Goal: Information Seeking & Learning: Learn about a topic

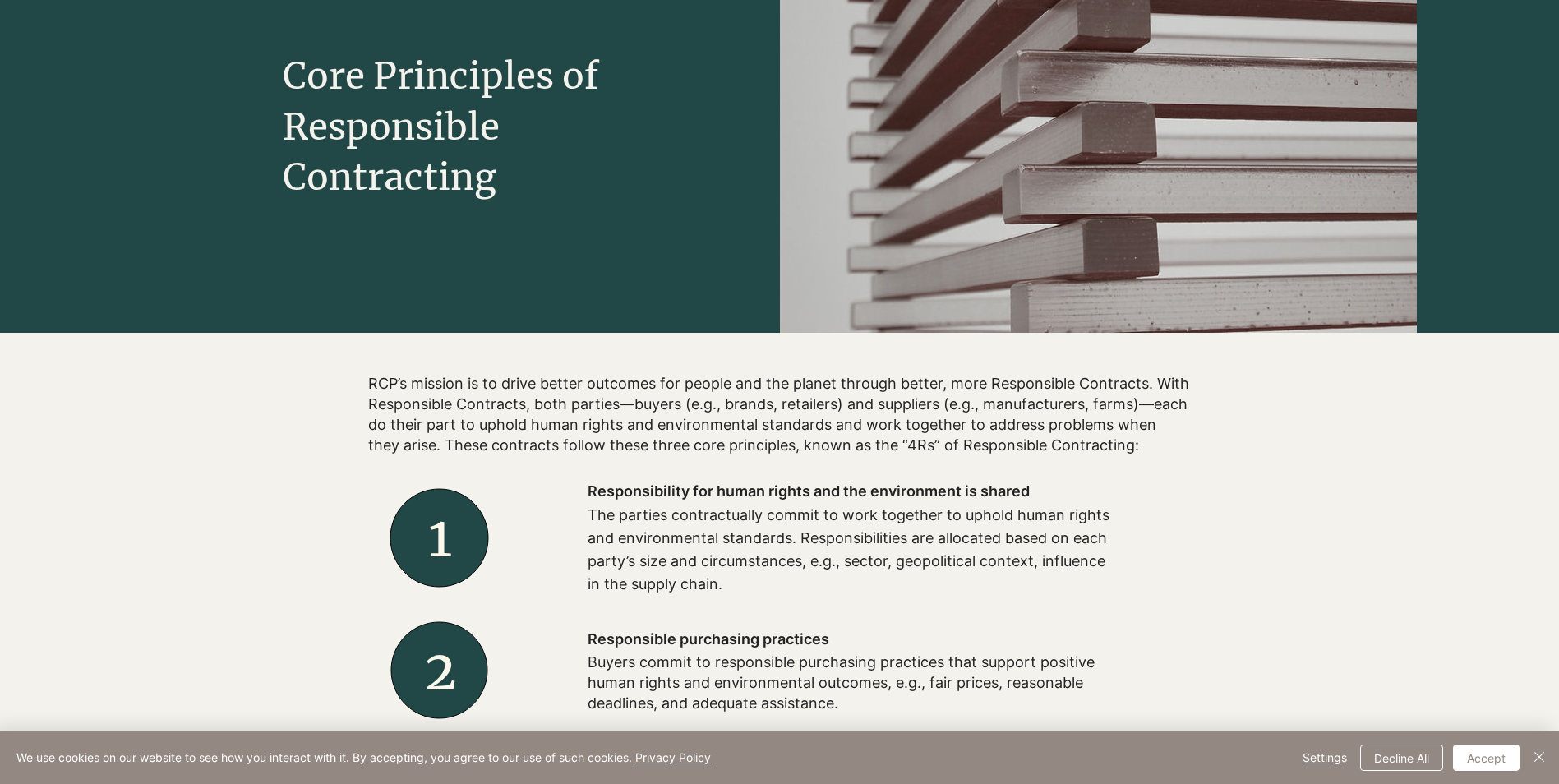
scroll to position [246, 0]
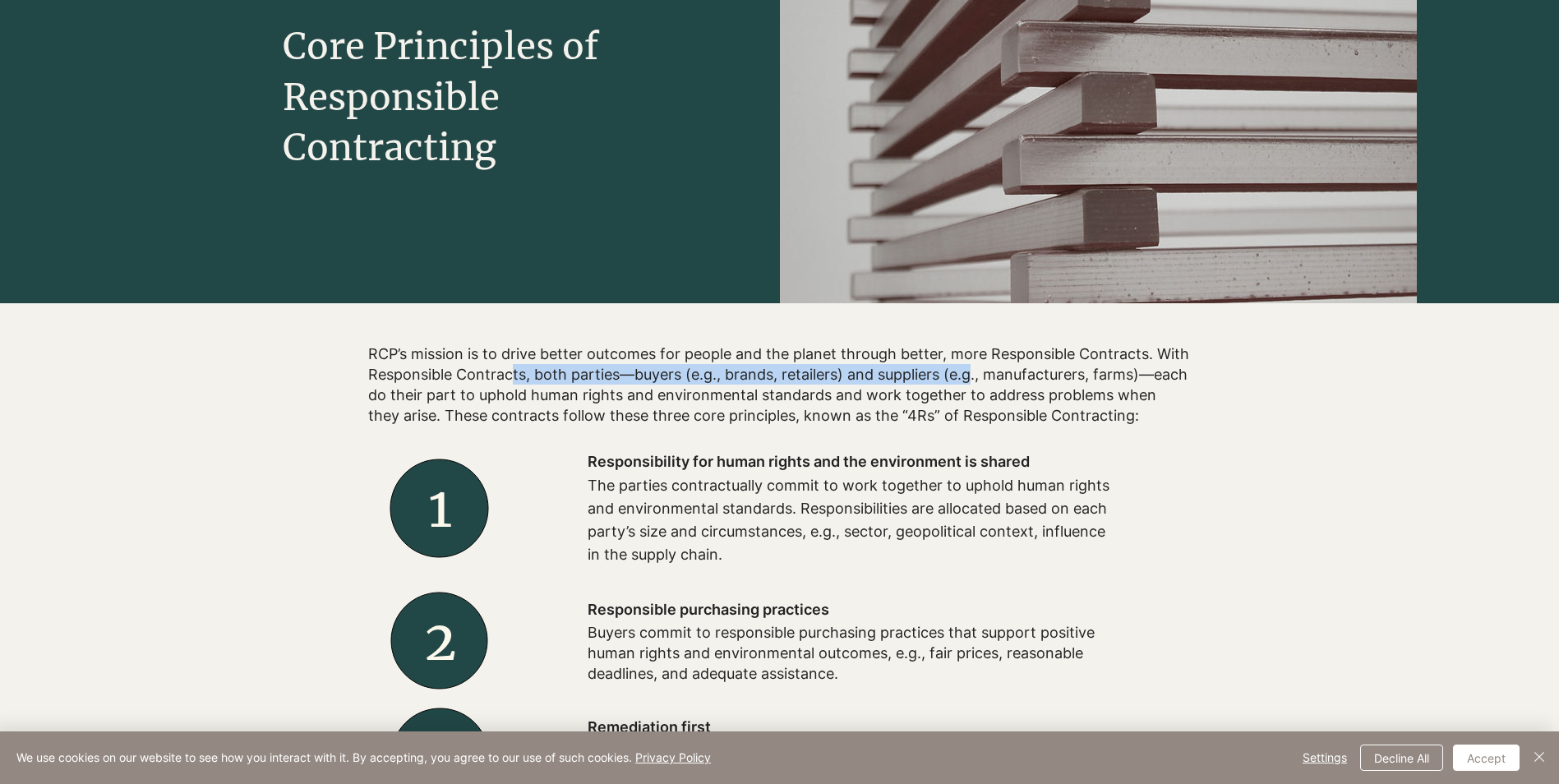
drag, startPoint x: 542, startPoint y: 380, endPoint x: 972, endPoint y: 379, distance: 430.0
click at [972, 379] on h2 "RCP’s mission is to drive better outcomes for people and the planet through bet…" at bounding box center [780, 384] width 822 height 83
drag, startPoint x: 507, startPoint y: 403, endPoint x: 715, endPoint y: 401, distance: 208.0
click at [715, 401] on h2 "RCP’s mission is to drive better outcomes for people and the planet through bet…" at bounding box center [780, 384] width 822 height 83
drag, startPoint x: 715, startPoint y: 401, endPoint x: 609, endPoint y: 414, distance: 106.8
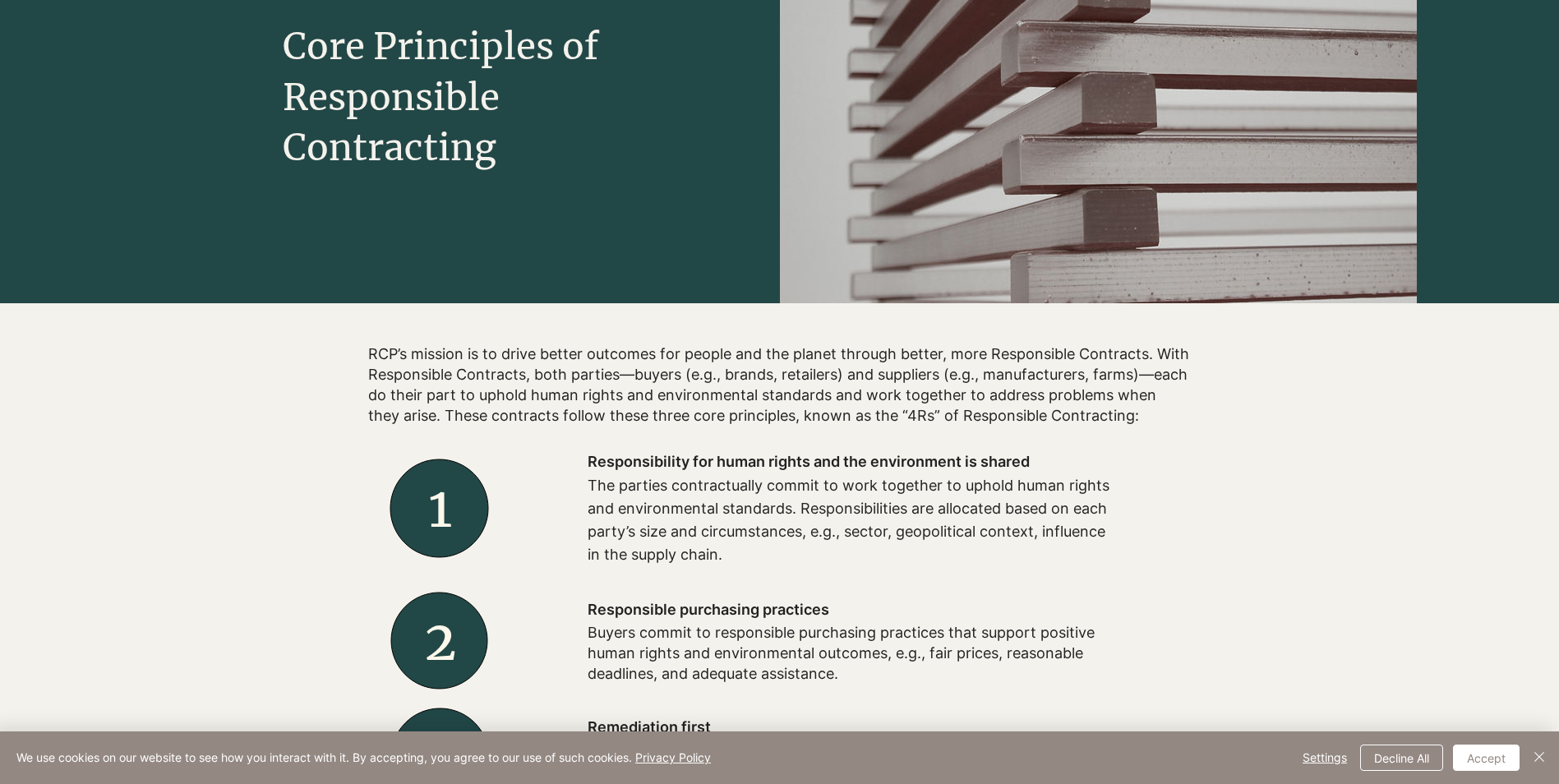
click at [609, 414] on h2 "RCP’s mission is to drive better outcomes for people and the planet through bet…" at bounding box center [780, 384] width 822 height 83
drag, startPoint x: 614, startPoint y: 461, endPoint x: 899, endPoint y: 461, distance: 285.0
click at [899, 461] on span "Responsibility for human rights and the environment is shared" at bounding box center [809, 461] width 443 height 17
drag, startPoint x: 635, startPoint y: 484, endPoint x: 829, endPoint y: 488, distance: 194.0
click at [829, 488] on p "The parties contractually commit to work together to uphold human rights and en…" at bounding box center [851, 519] width 526 height 92
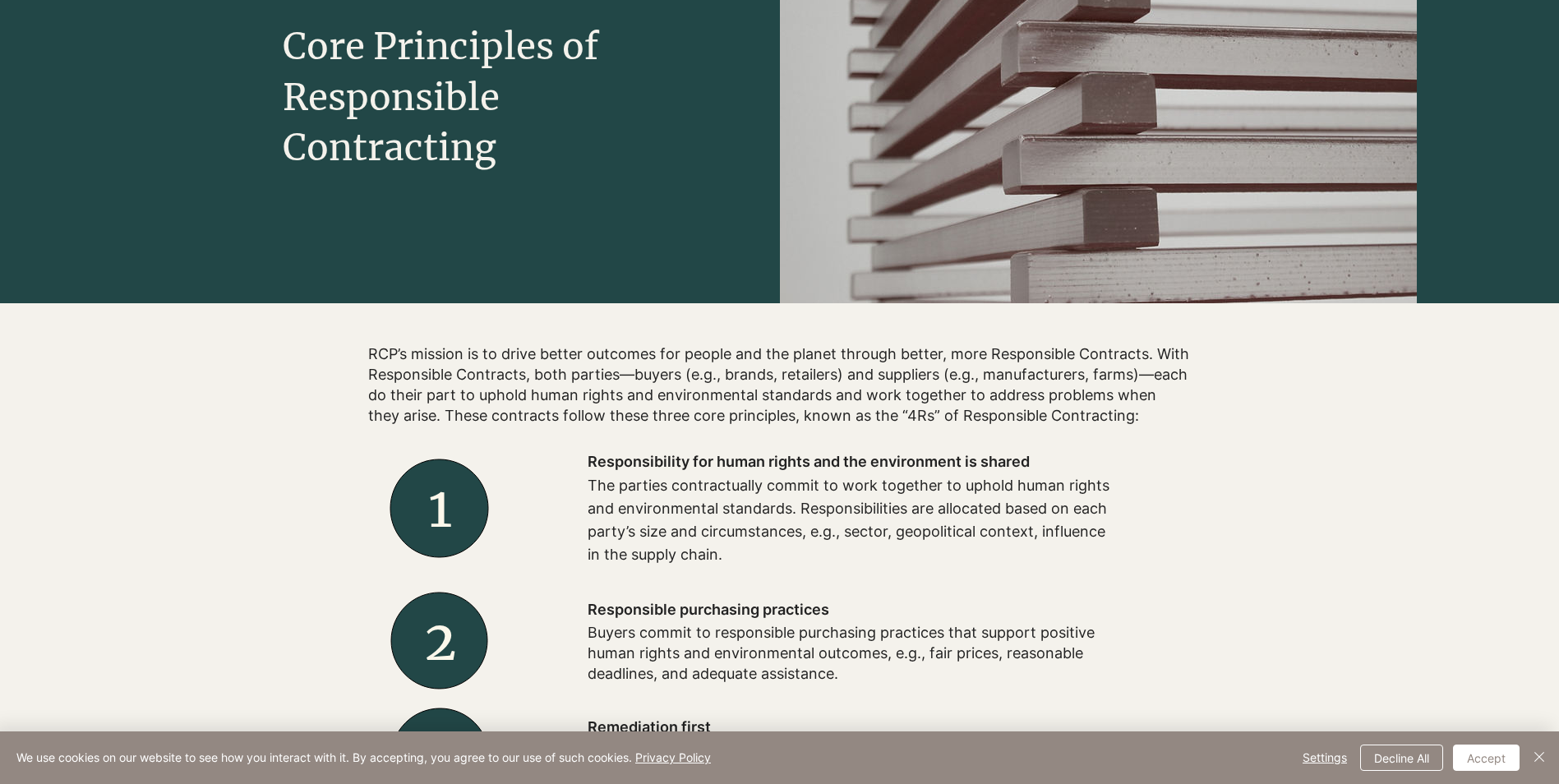
drag, startPoint x: 829, startPoint y: 488, endPoint x: 723, endPoint y: 509, distance: 108.1
click at [723, 509] on p "The parties contractually commit to work together to uphold human rights and en…" at bounding box center [851, 519] width 526 height 92
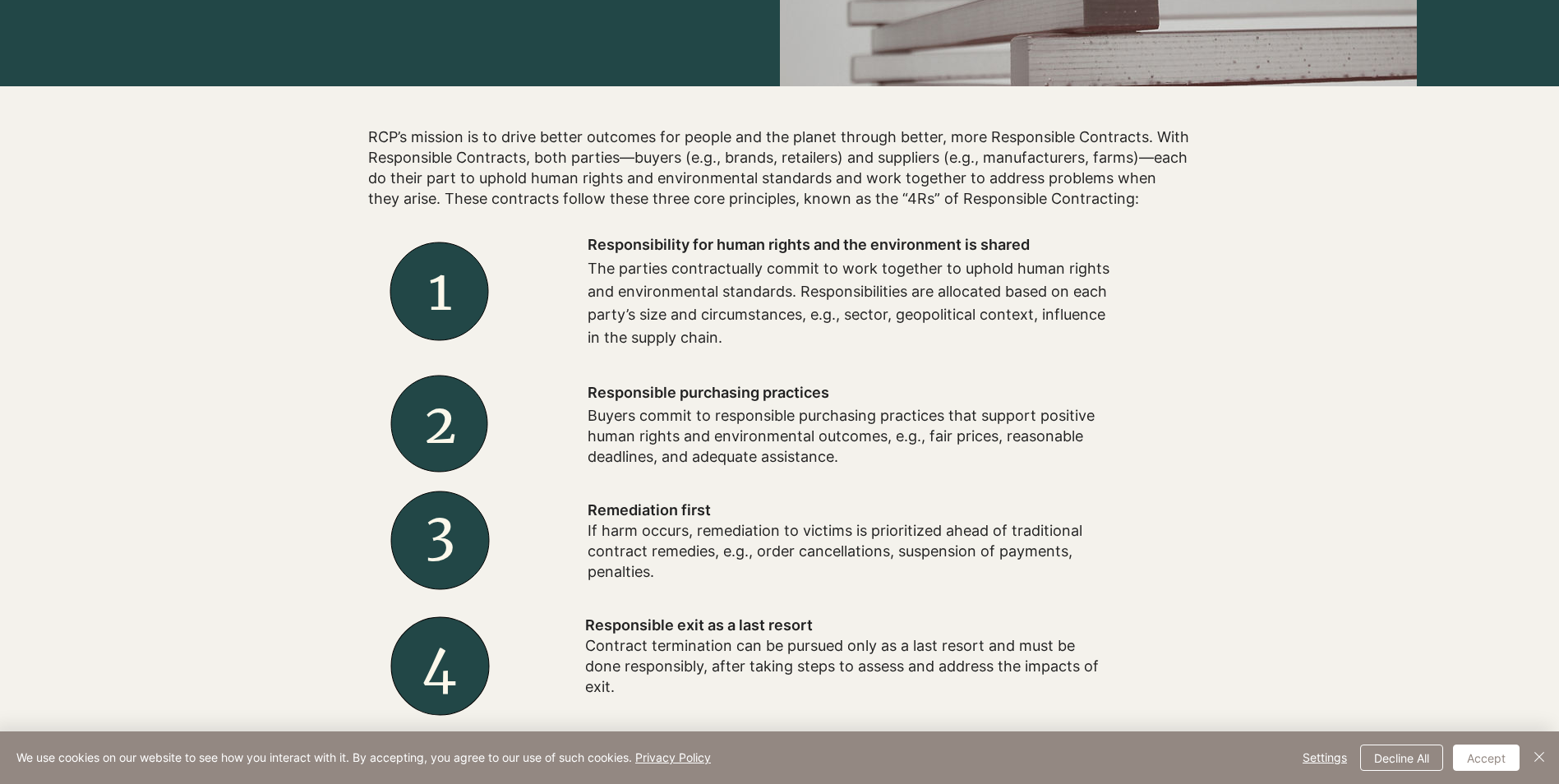
scroll to position [493, 0]
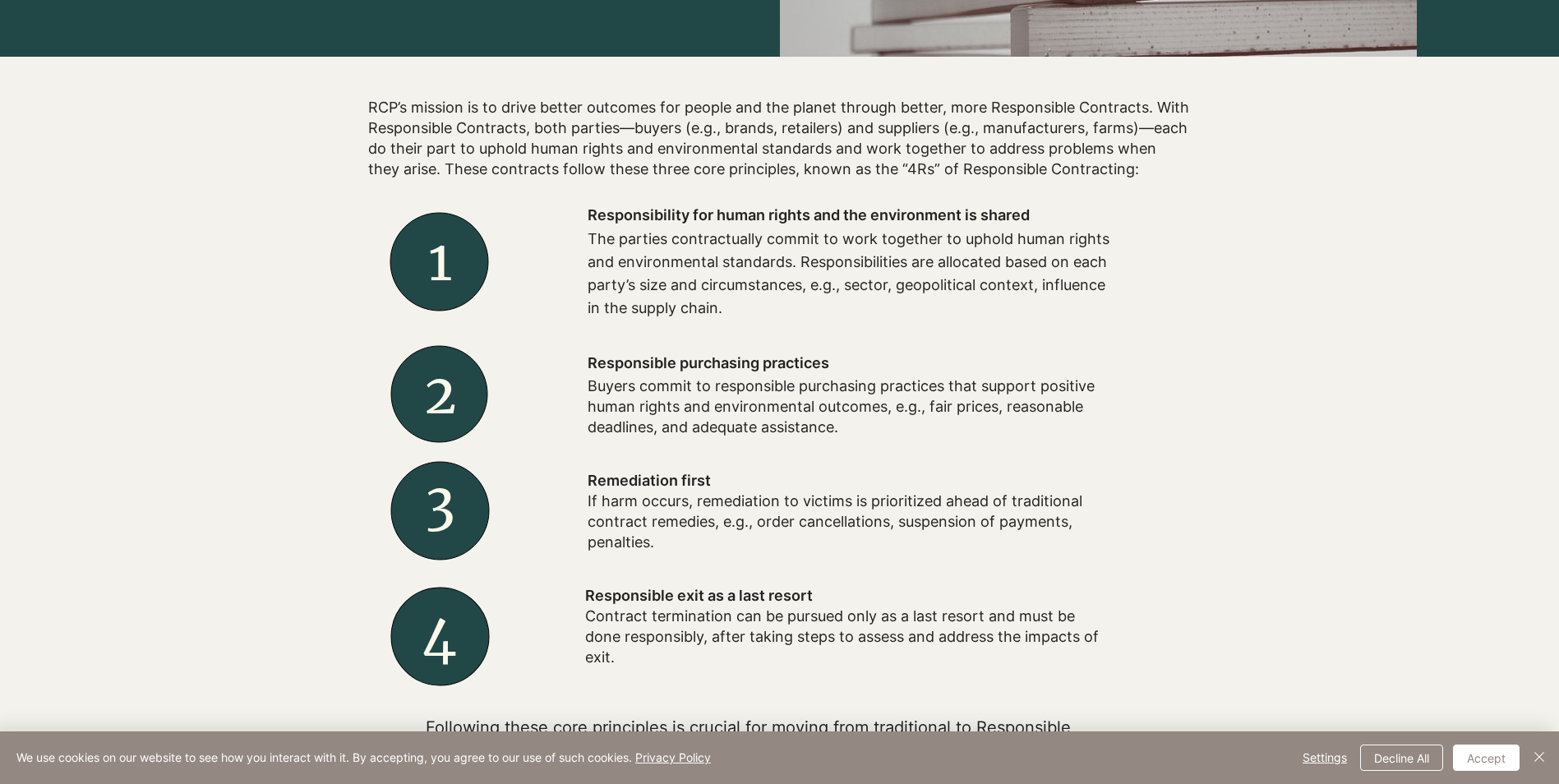
click at [725, 397] on p "Buyers commit to responsible purchasing practices that support positive human r…" at bounding box center [851, 407] width 526 height 63
drag, startPoint x: 708, startPoint y: 391, endPoint x: 986, endPoint y: 393, distance: 278.0
click at [986, 393] on p "Buyers commit to responsible purchasing practices that support positive human r…" at bounding box center [851, 407] width 526 height 63
drag, startPoint x: 986, startPoint y: 393, endPoint x: 780, endPoint y: 421, distance: 207.9
click at [780, 421] on p "Buyers commit to responsible purchasing practices that support positive human r…" at bounding box center [851, 407] width 526 height 63
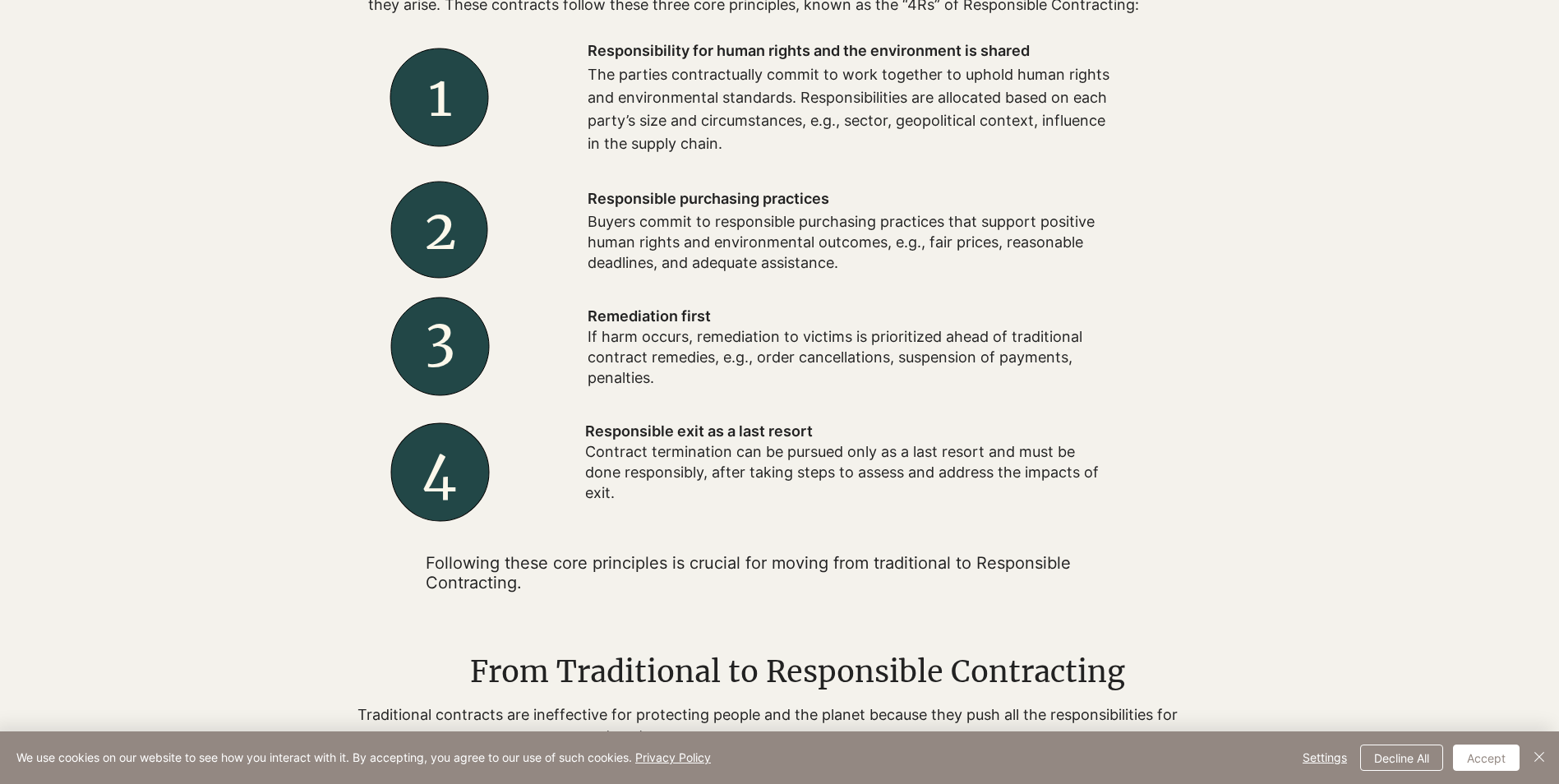
scroll to position [739, 0]
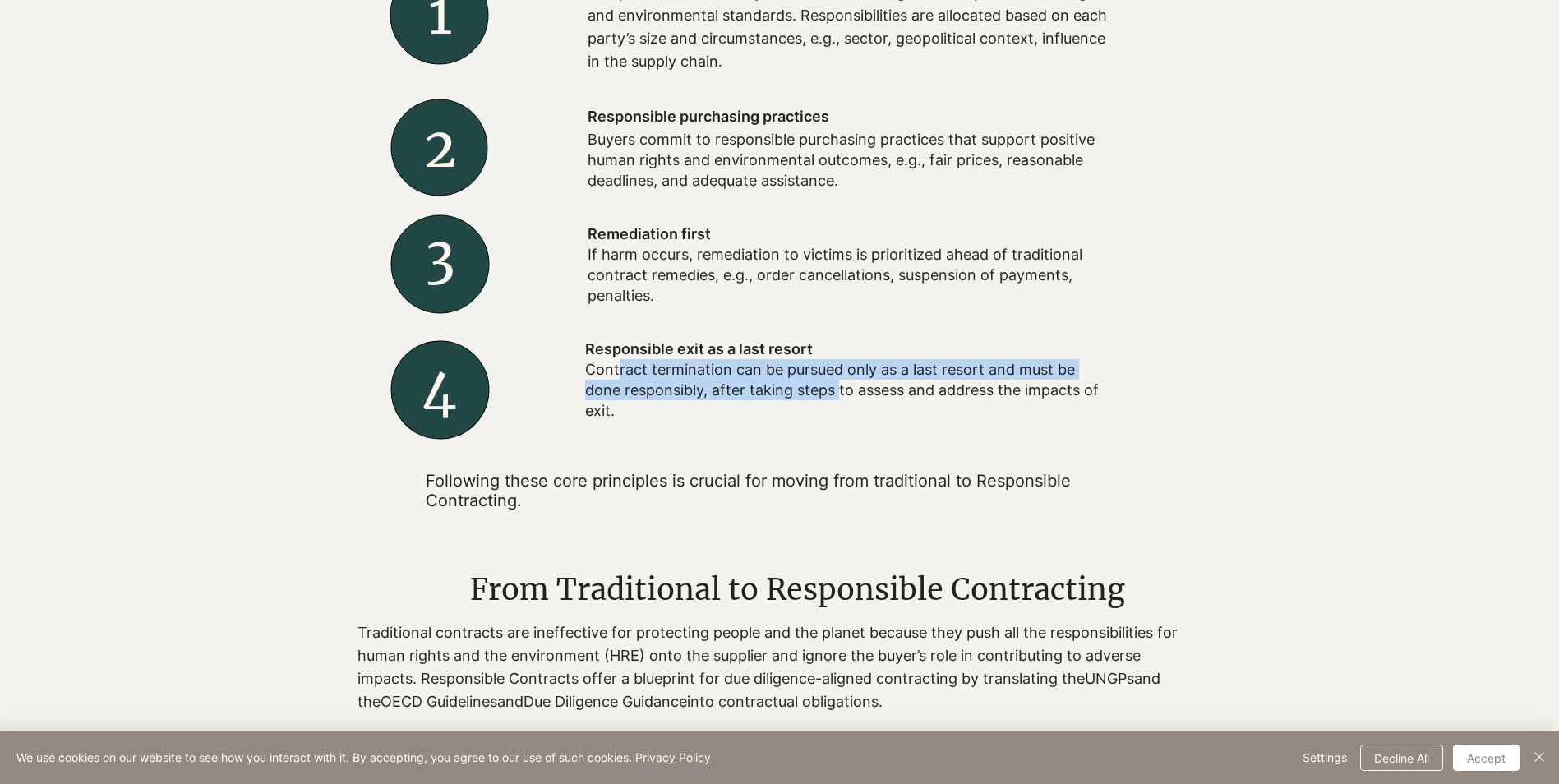
drag, startPoint x: 620, startPoint y: 371, endPoint x: 841, endPoint y: 382, distance: 221.3
click at [841, 382] on p "Contract termination can be pursued only as a last resort and must be done resp…" at bounding box center [848, 390] width 526 height 63
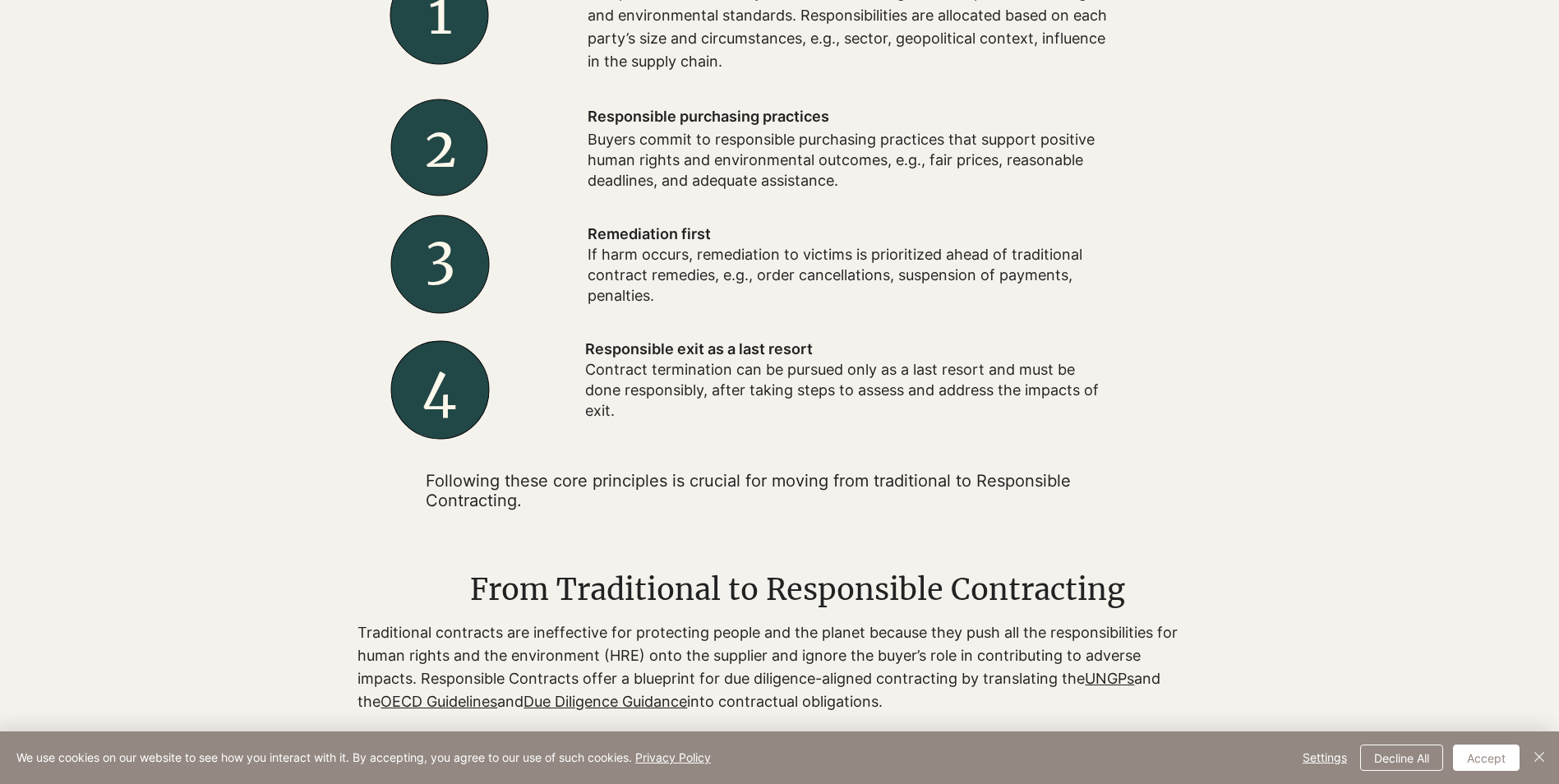
drag, startPoint x: 841, startPoint y: 382, endPoint x: 766, endPoint y: 401, distance: 77.4
click at [766, 401] on p "Contract termination can be pursued only as a last resort and must be done resp…" at bounding box center [848, 390] width 526 height 63
drag, startPoint x: 658, startPoint y: 395, endPoint x: 871, endPoint y: 395, distance: 213.0
click at [871, 395] on p "Contract termination can be pursued only as a last resort and must be done resp…" at bounding box center [848, 390] width 526 height 63
drag, startPoint x: 871, startPoint y: 395, endPoint x: 642, endPoint y: 411, distance: 229.6
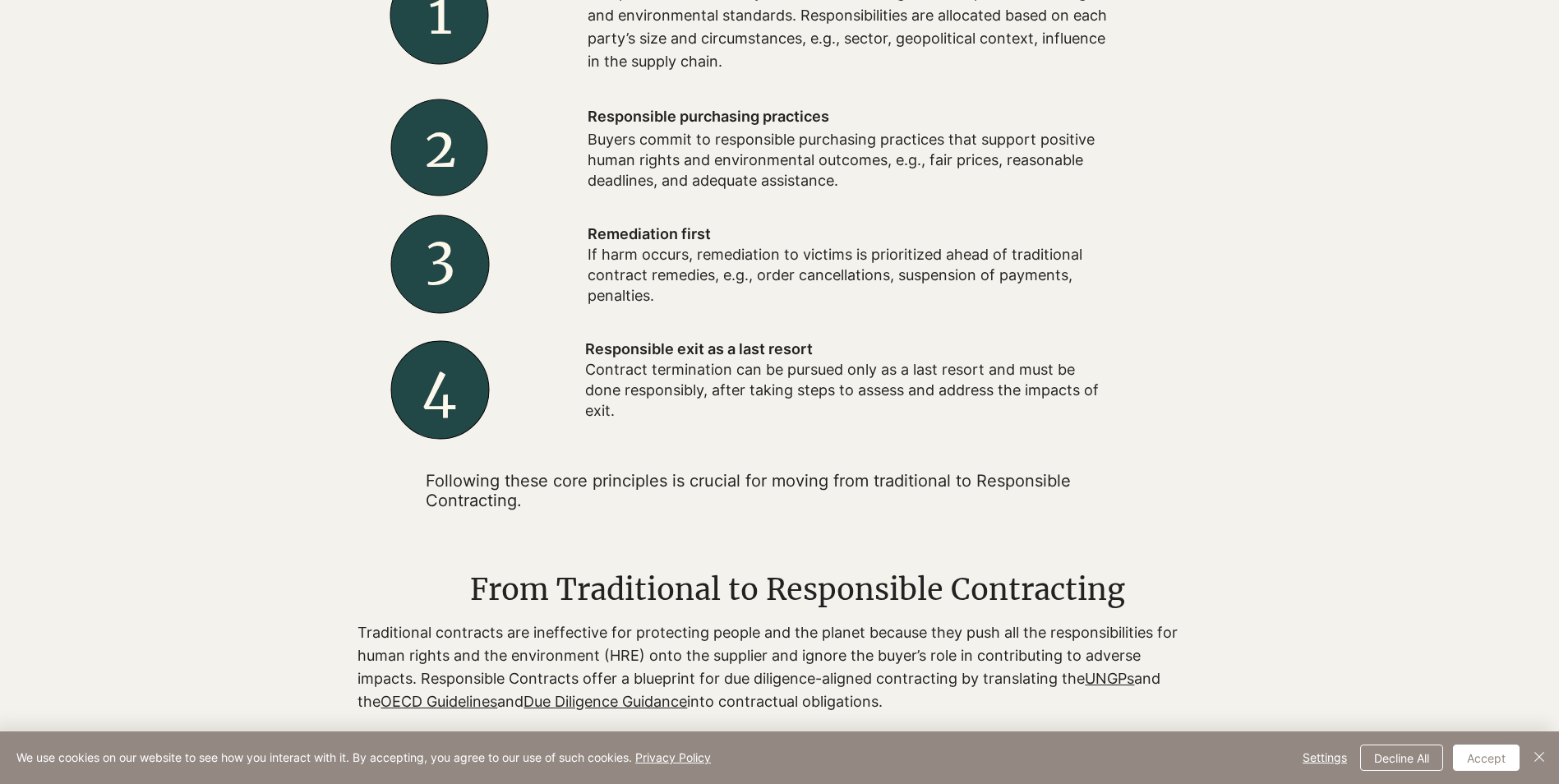
click at [642, 410] on p "Contract termination can be pursued only as a last resort and must be done resp…" at bounding box center [848, 390] width 526 height 63
drag, startPoint x: 585, startPoint y: 481, endPoint x: 813, endPoint y: 481, distance: 228.0
click at [813, 481] on p "​Following these core principles is crucial for moving from traditional to Resp…" at bounding box center [768, 490] width 686 height 39
drag, startPoint x: 813, startPoint y: 481, endPoint x: 602, endPoint y: 491, distance: 211.2
click at [602, 491] on p "​Following these core principles is crucial for moving from traditional to Resp…" at bounding box center [768, 490] width 686 height 39
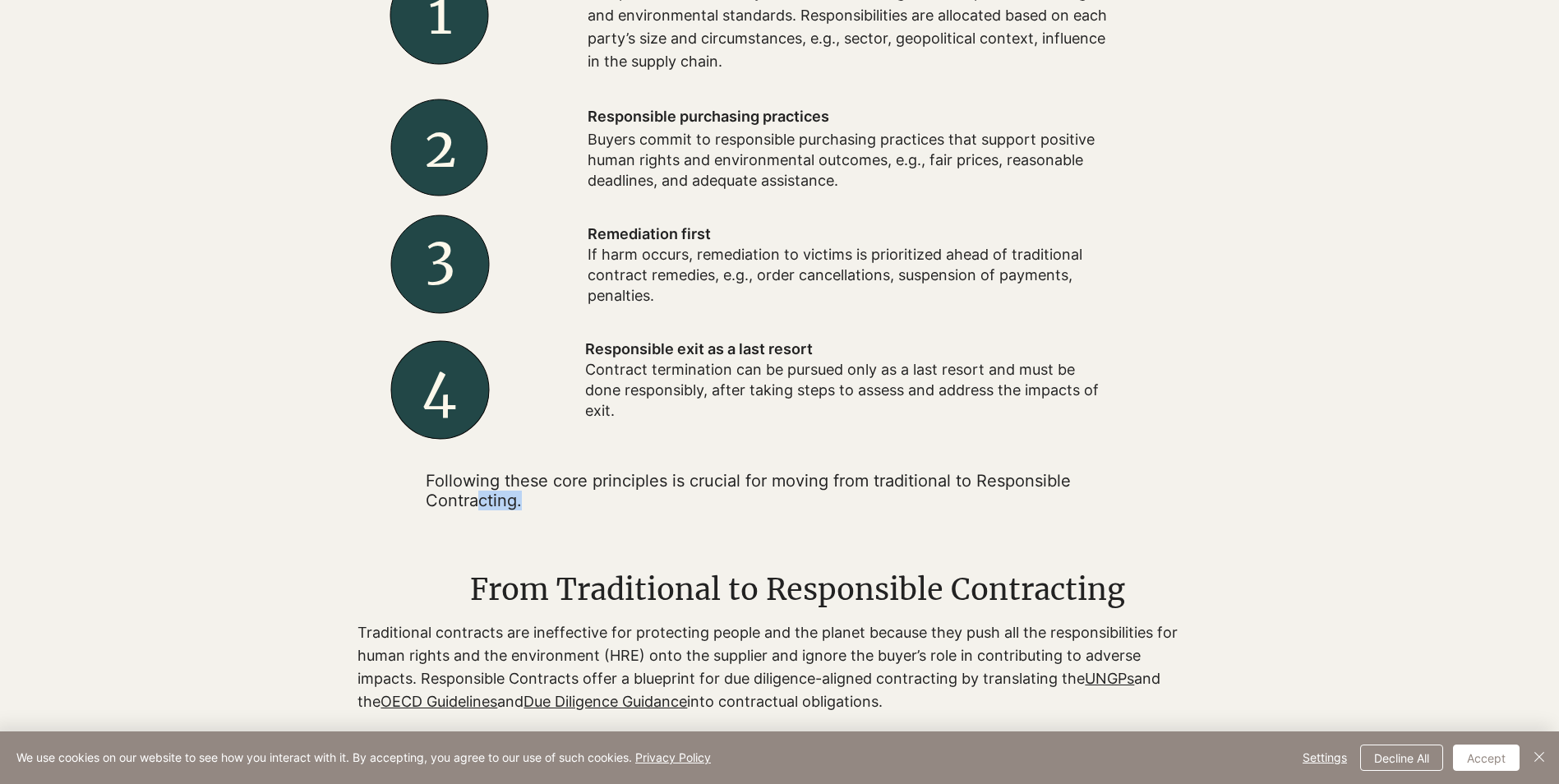
drag, startPoint x: 478, startPoint y: 503, endPoint x: 573, endPoint y: 503, distance: 95.0
click at [573, 503] on p "​Following these core principles is crucial for moving from traditional to Resp…" at bounding box center [768, 490] width 686 height 39
drag, startPoint x: 573, startPoint y: 503, endPoint x: 742, endPoint y: 515, distance: 169.4
click at [742, 515] on div at bounding box center [769, 232] width 822 height 580
drag, startPoint x: 446, startPoint y: 487, endPoint x: 799, endPoint y: 489, distance: 353.0
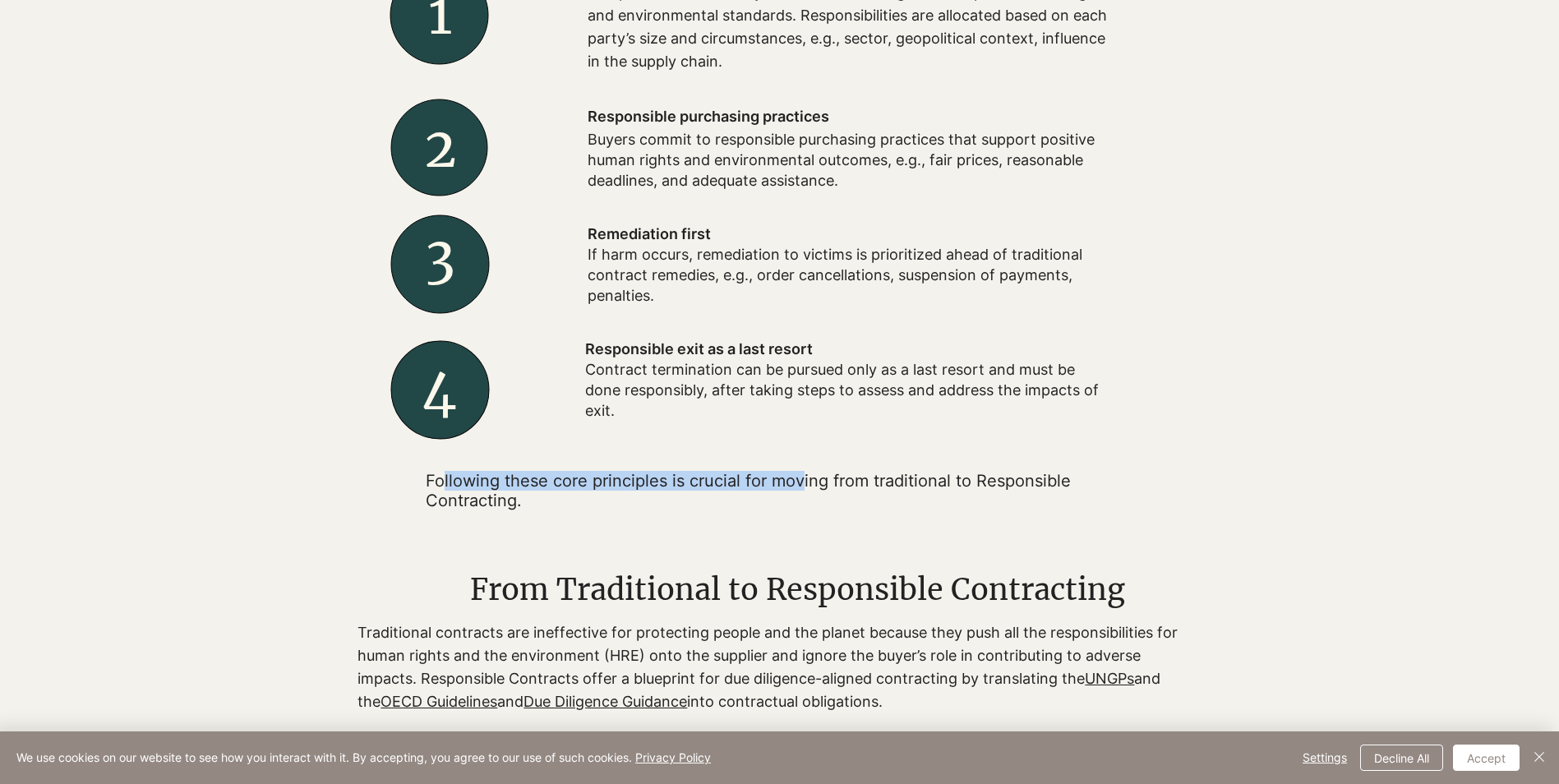
click at [799, 489] on p "​Following these core principles is crucial for moving from traditional to Resp…" at bounding box center [768, 490] width 686 height 39
drag, startPoint x: 799, startPoint y: 489, endPoint x: 743, endPoint y: 513, distance: 60.9
click at [743, 513] on div at bounding box center [769, 232] width 822 height 580
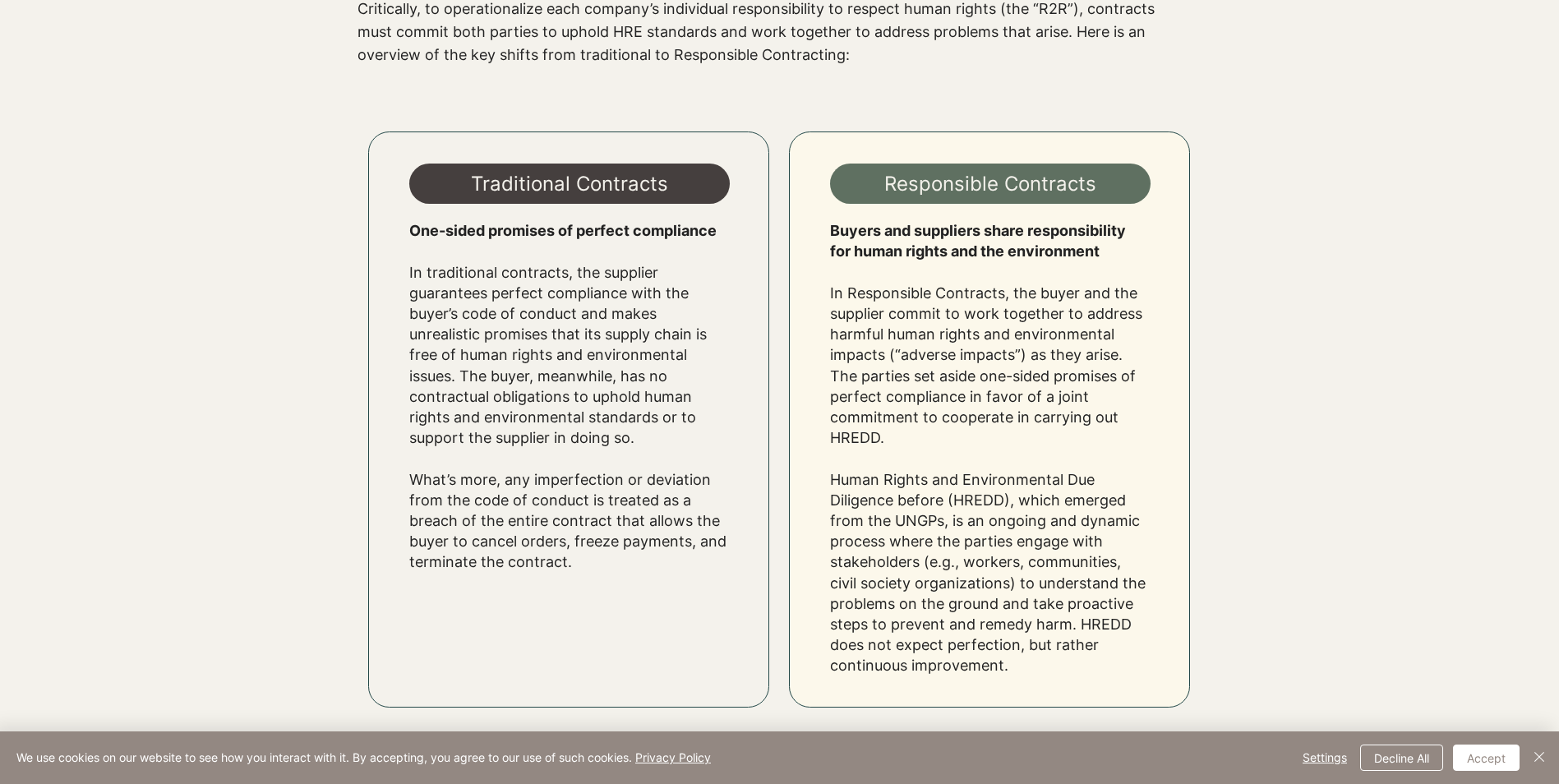
scroll to position [1480, 0]
drag, startPoint x: 464, startPoint y: 240, endPoint x: 701, endPoint y: 243, distance: 237.0
click at [701, 243] on div "One-sided promises of perfect compliance In traditional contracts, the supplier…" at bounding box center [569, 396] width 321 height 352
drag, startPoint x: 701, startPoint y: 243, endPoint x: 534, endPoint y: 273, distance: 169.7
click at [554, 270] on p "In traditional contracts, the supplier guarantees perfect compliance with the b…" at bounding box center [569, 405] width 321 height 331
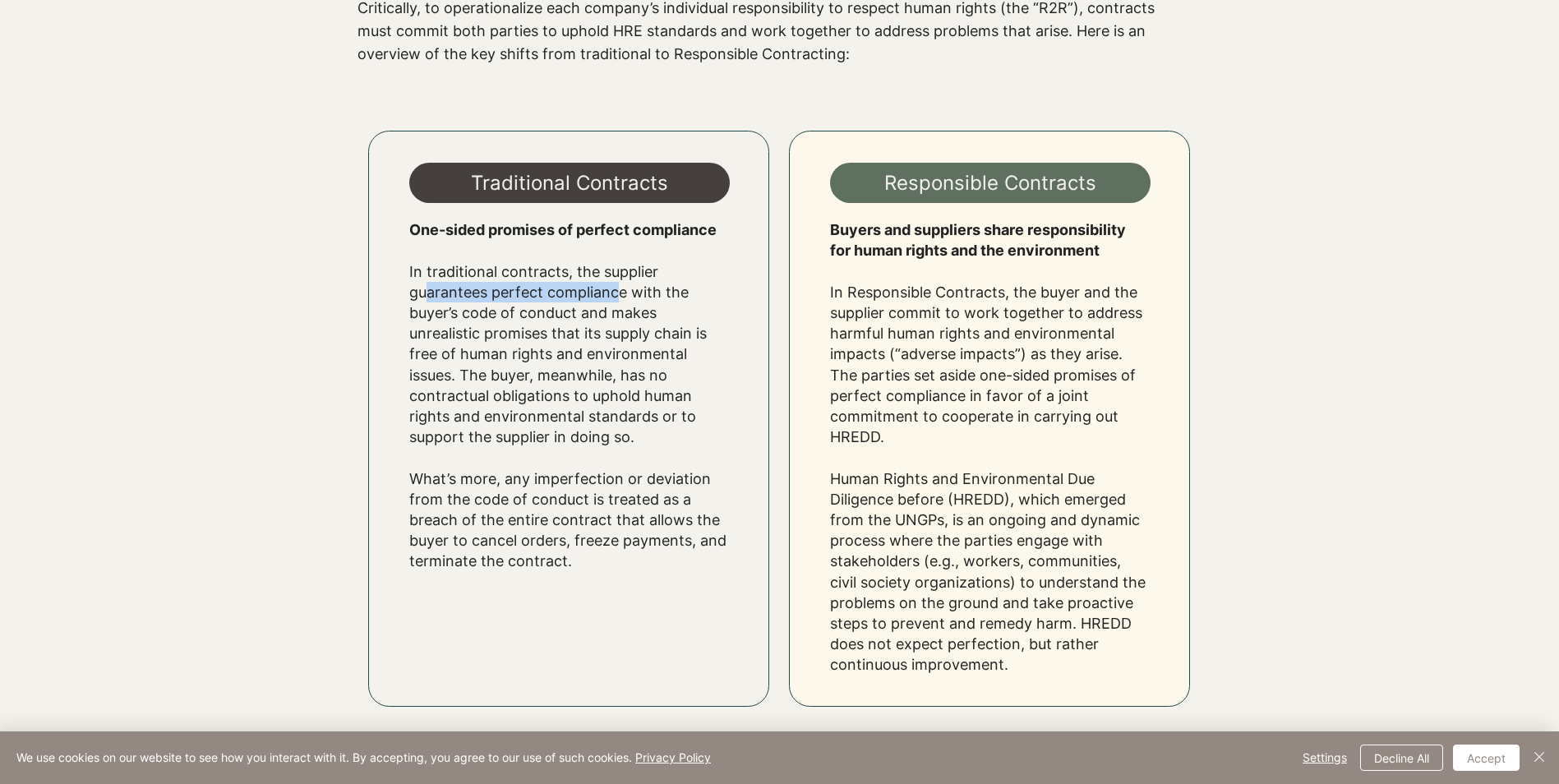
drag, startPoint x: 423, startPoint y: 283, endPoint x: 611, endPoint y: 284, distance: 188.0
click at [611, 284] on p "In traditional contracts, the supplier guarantees perfect compliance with the b…" at bounding box center [569, 405] width 321 height 331
drag, startPoint x: 611, startPoint y: 284, endPoint x: 475, endPoint y: 297, distance: 136.6
click at [480, 297] on p "In traditional contracts, the supplier guarantees perfect compliance with the b…" at bounding box center [569, 405] width 321 height 331
drag, startPoint x: 444, startPoint y: 298, endPoint x: 718, endPoint y: 295, distance: 274.0
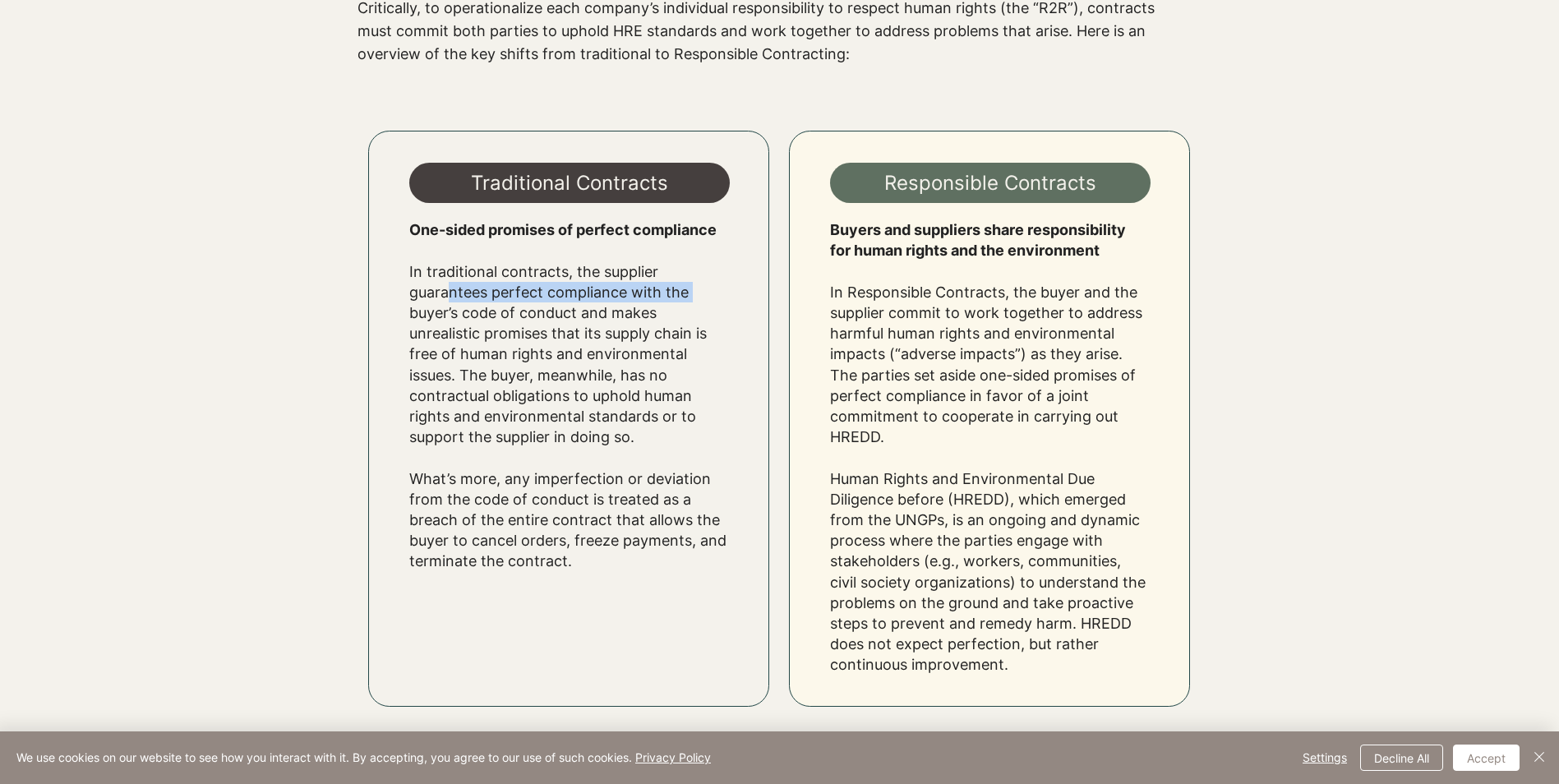
click at [718, 295] on p "In traditional contracts, the supplier guarantees perfect compliance with the b…" at bounding box center [569, 405] width 321 height 331
drag, startPoint x: 415, startPoint y: 313, endPoint x: 694, endPoint y: 307, distance: 279.1
click at [694, 307] on p "In traditional contracts, the supplier guarantees perfect compliance with the b…" at bounding box center [569, 405] width 321 height 331
drag, startPoint x: 437, startPoint y: 338, endPoint x: 665, endPoint y: 330, distance: 228.1
click at [665, 330] on p "In traditional contracts, the supplier guarantees perfect compliance with the b…" at bounding box center [569, 405] width 321 height 331
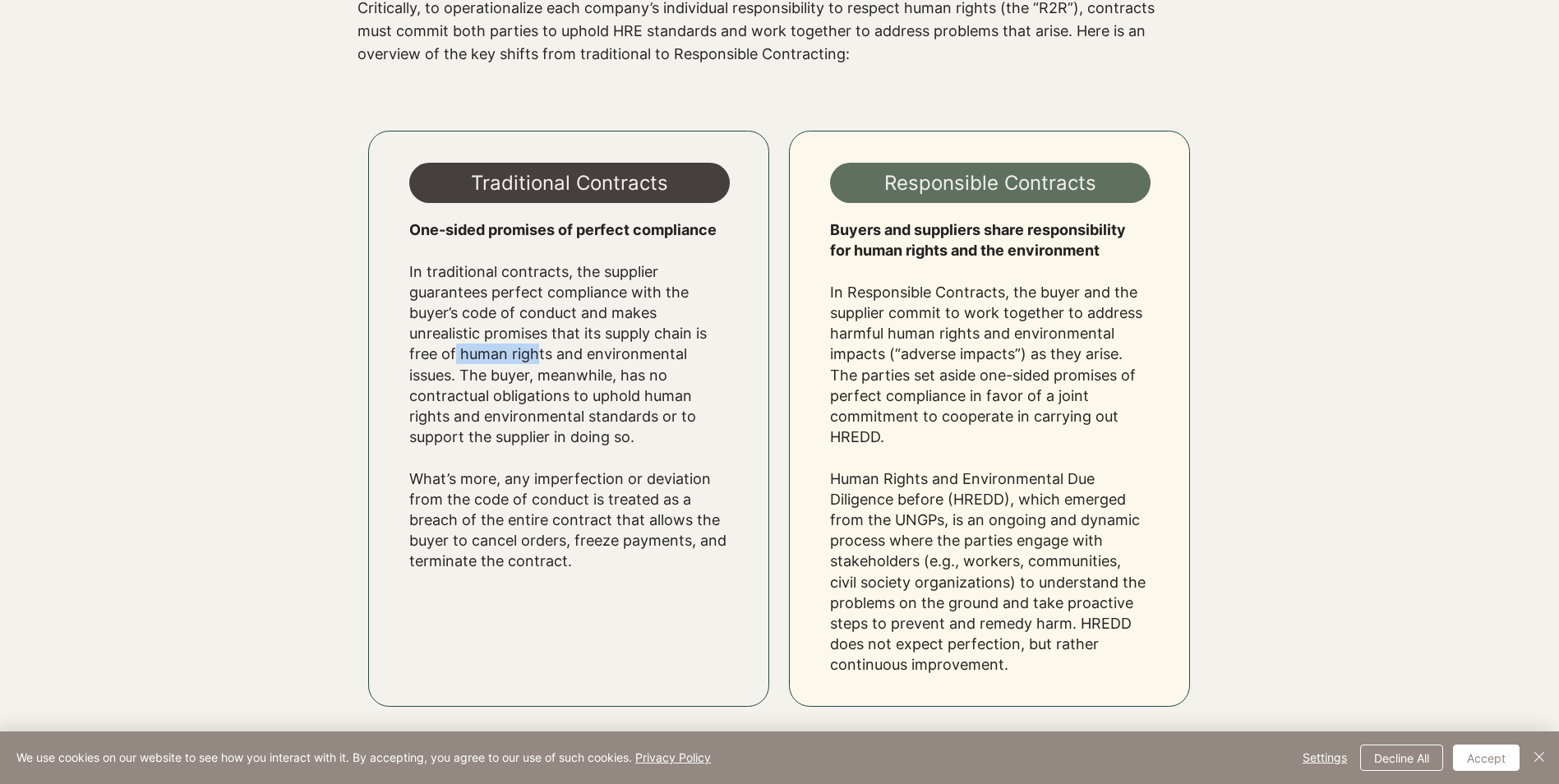
drag, startPoint x: 449, startPoint y: 358, endPoint x: 531, endPoint y: 357, distance: 82.0
click at [531, 357] on p "In traditional contracts, the supplier guarantees perfect compliance with the b…" at bounding box center [569, 405] width 321 height 331
drag, startPoint x: 531, startPoint y: 357, endPoint x: 471, endPoint y: 378, distance: 63.6
click at [471, 378] on p "In traditional contracts, the supplier guarantees perfect compliance with the b…" at bounding box center [569, 405] width 321 height 331
drag, startPoint x: 471, startPoint y: 378, endPoint x: 618, endPoint y: 374, distance: 147.1
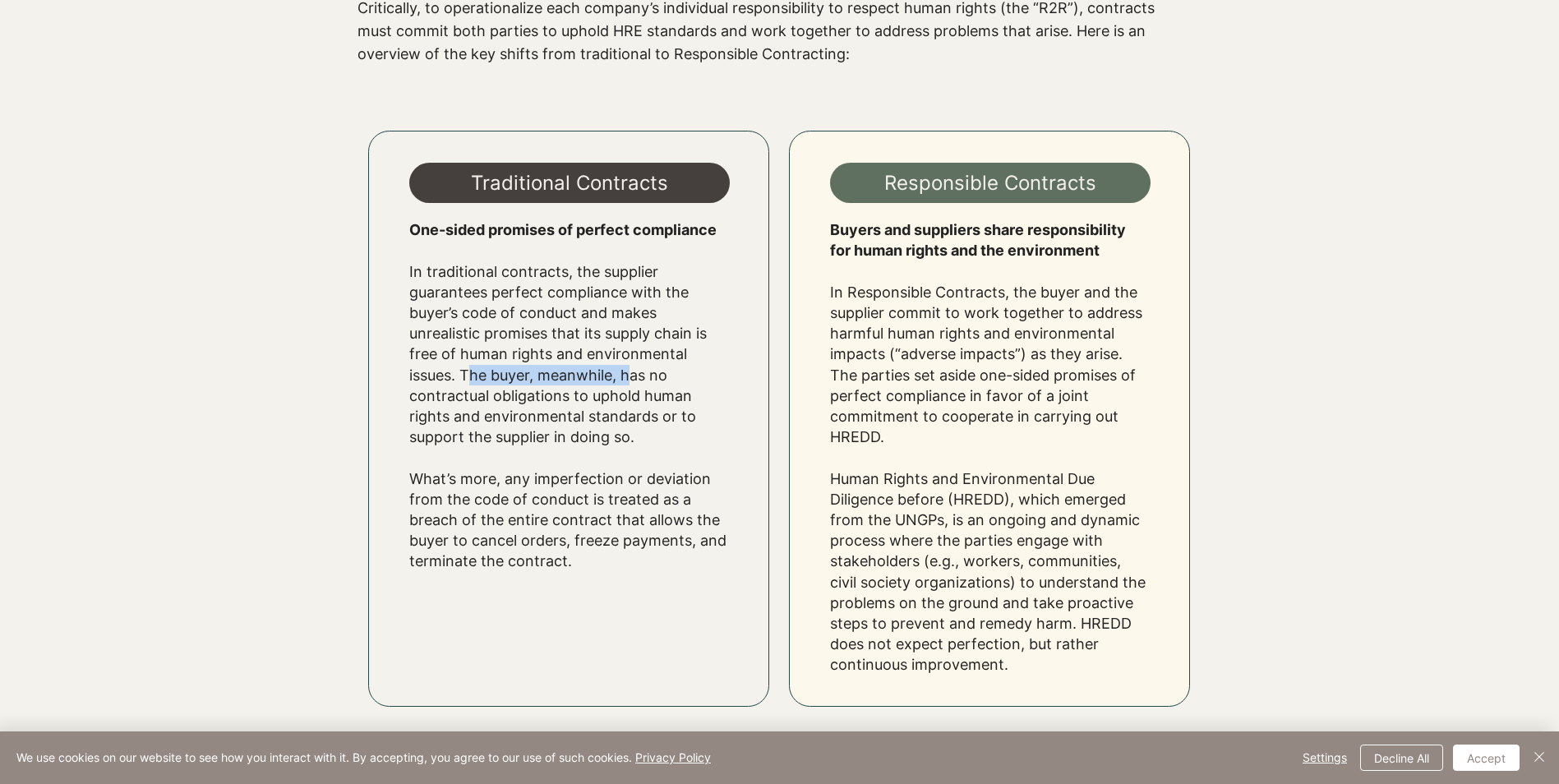
click at [618, 374] on p "In traditional contracts, the supplier guarantees perfect compliance with the b…" at bounding box center [569, 405] width 321 height 331
drag, startPoint x: 459, startPoint y: 402, endPoint x: 630, endPoint y: 400, distance: 171.0
click at [630, 400] on p "In traditional contracts, the supplier guarantees perfect compliance with the b…" at bounding box center [569, 405] width 321 height 331
drag, startPoint x: 426, startPoint y: 423, endPoint x: 666, endPoint y: 418, distance: 240.1
click at [666, 418] on p "In traditional contracts, the supplier guarantees perfect compliance with the b…" at bounding box center [569, 405] width 321 height 331
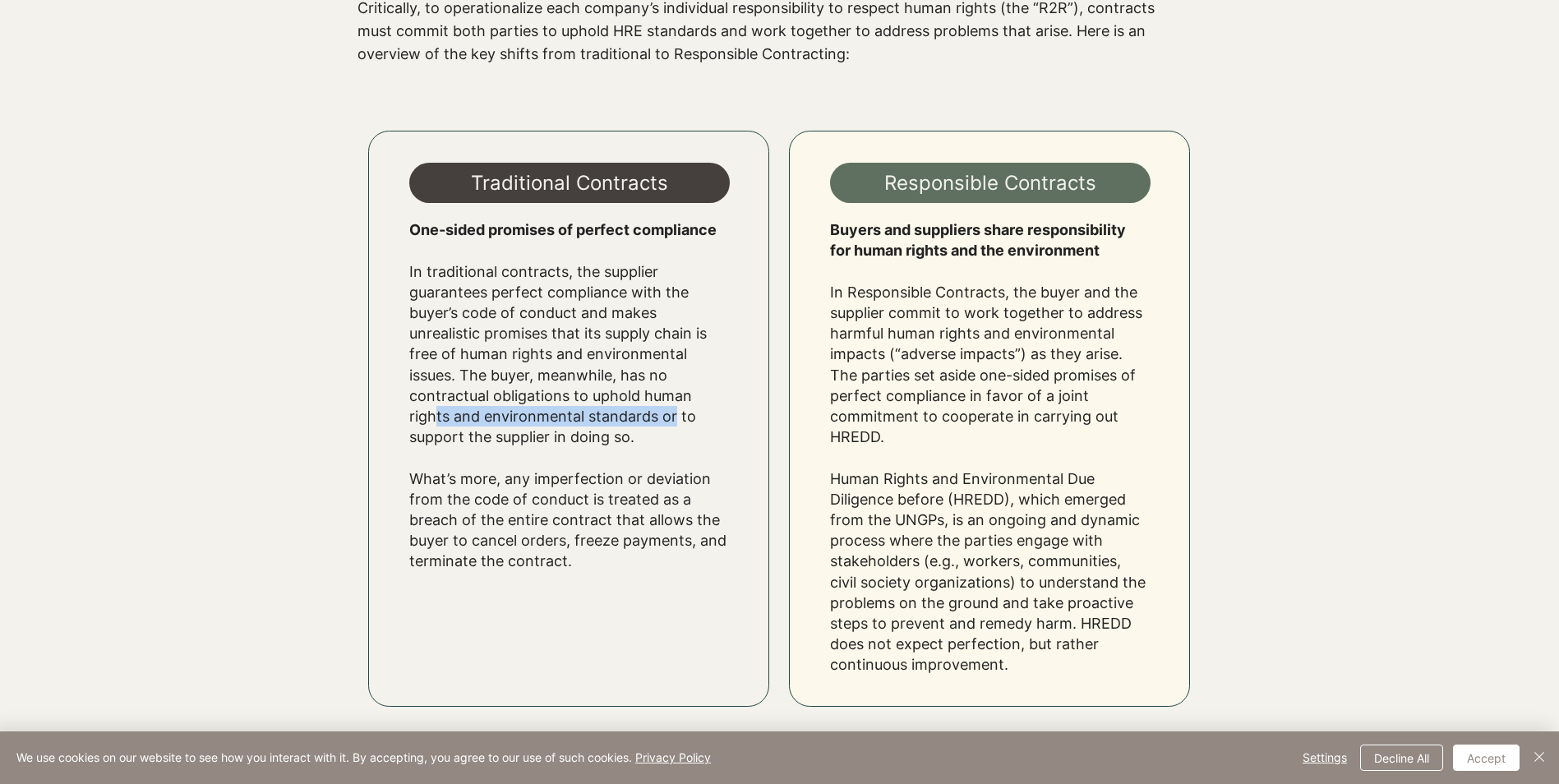
drag, startPoint x: 424, startPoint y: 441, endPoint x: 642, endPoint y: 434, distance: 218.1
click at [642, 434] on p "In traditional contracts, the supplier guarantees perfect compliance with the b…" at bounding box center [569, 405] width 321 height 331
drag, startPoint x: 642, startPoint y: 434, endPoint x: 550, endPoint y: 480, distance: 102.9
click at [550, 480] on p "In traditional contracts, the supplier guarantees perfect compliance with the b…" at bounding box center [569, 405] width 321 height 331
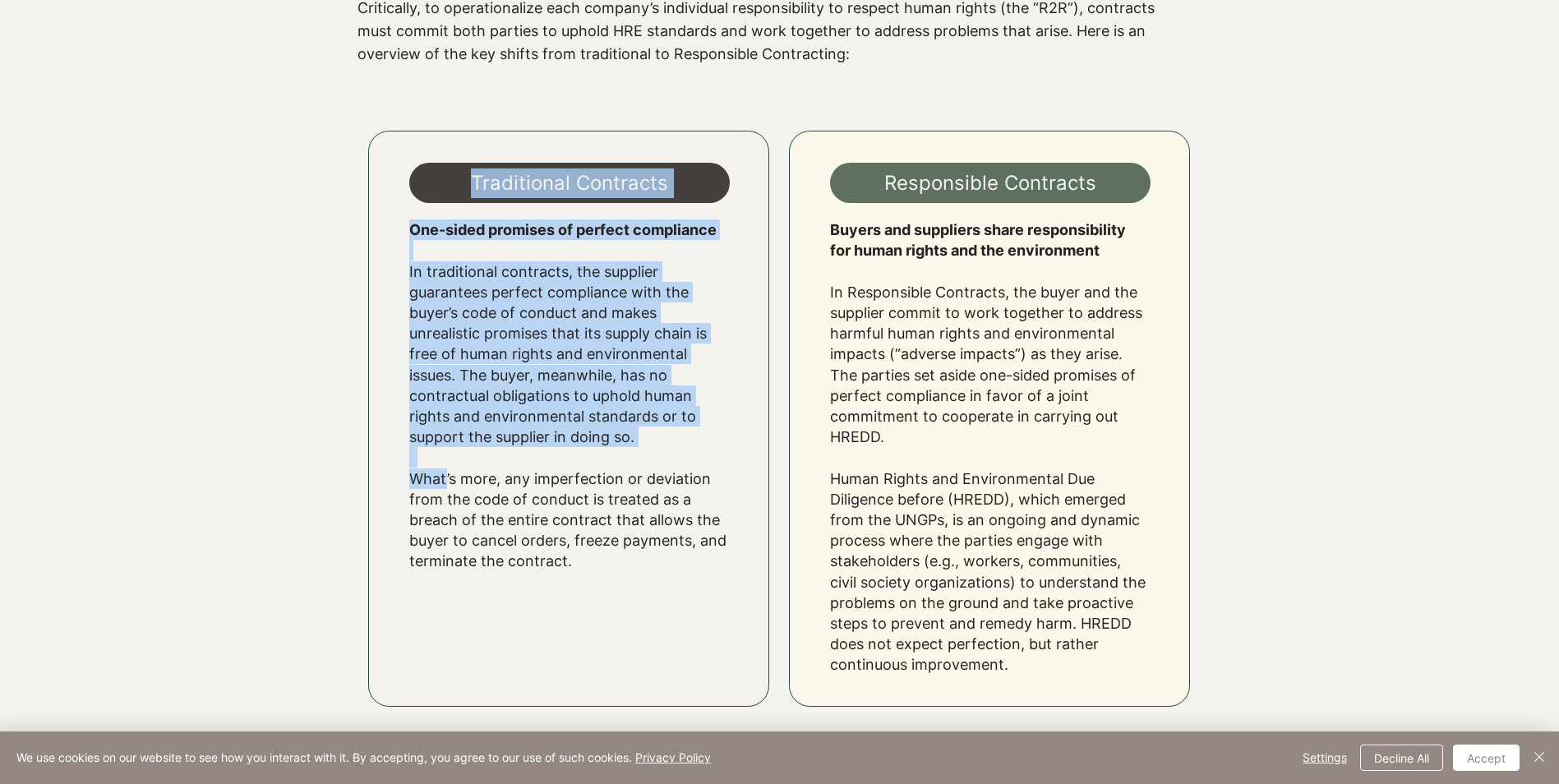
drag, startPoint x: 438, startPoint y: 483, endPoint x: 760, endPoint y: 483, distance: 322.0
click at [760, 483] on div "Traditional Contracts One-sided promises of perfect compliance In traditional c…" at bounding box center [568, 418] width 401 height 576
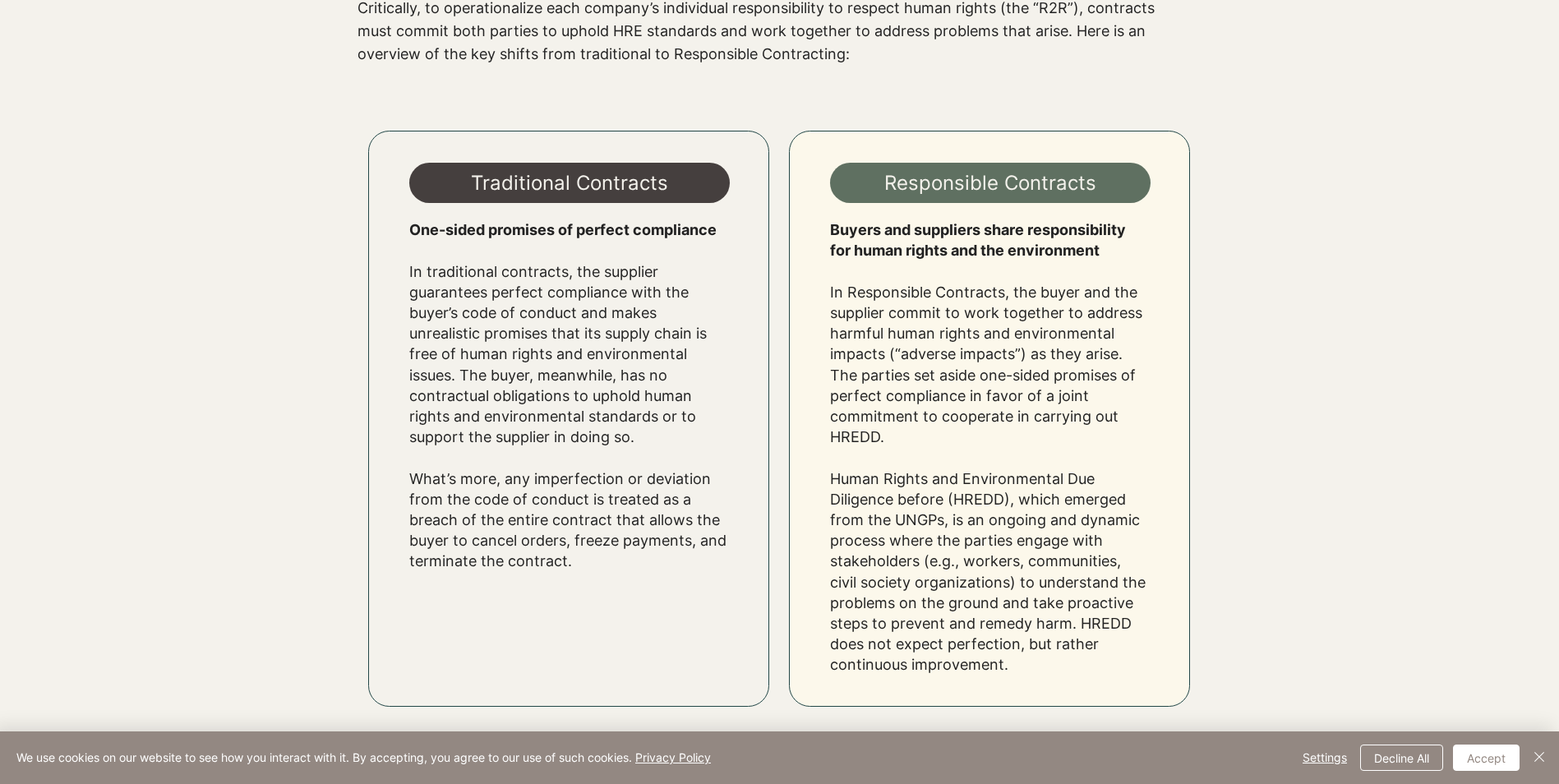
drag, startPoint x: 760, startPoint y: 483, endPoint x: 610, endPoint y: 507, distance: 151.9
click at [621, 506] on p "In traditional contracts, the supplier guarantees perfect compliance with the b…" at bounding box center [569, 405] width 321 height 331
drag, startPoint x: 424, startPoint y: 480, endPoint x: 650, endPoint y: 481, distance: 226.0
click at [650, 481] on p "In traditional contracts, the supplier guarantees perfect compliance with the b…" at bounding box center [569, 405] width 321 height 331
drag, startPoint x: 438, startPoint y: 504, endPoint x: 606, endPoint y: 509, distance: 168.1
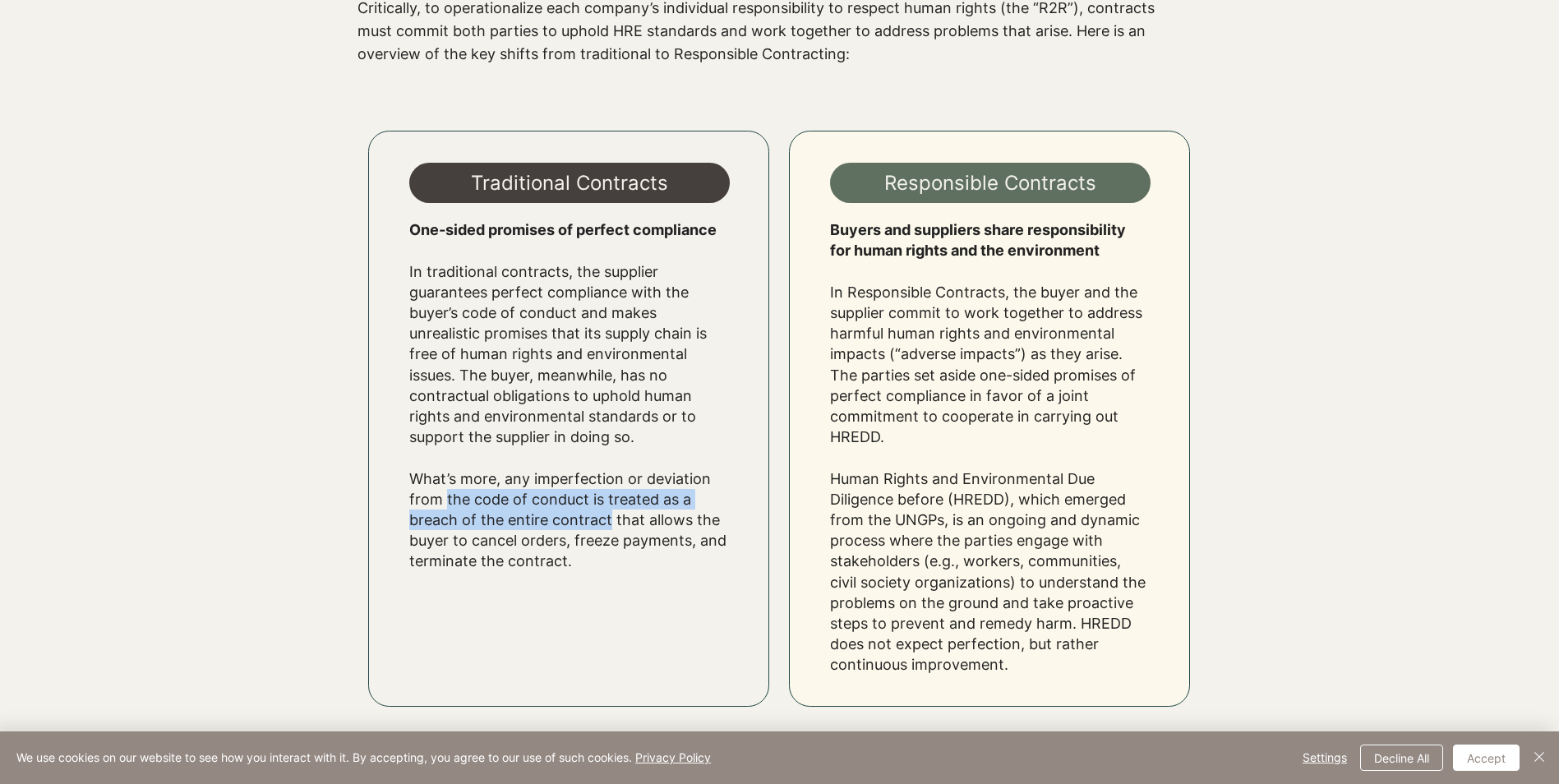
click at [606, 509] on p "In traditional contracts, the supplier guarantees perfect compliance with the b…" at bounding box center [569, 405] width 321 height 331
drag, startPoint x: 606, startPoint y: 509, endPoint x: 501, endPoint y: 527, distance: 106.5
click at [501, 527] on p "In traditional contracts, the supplier guarantees perfect compliance with the b…" at bounding box center [569, 405] width 321 height 331
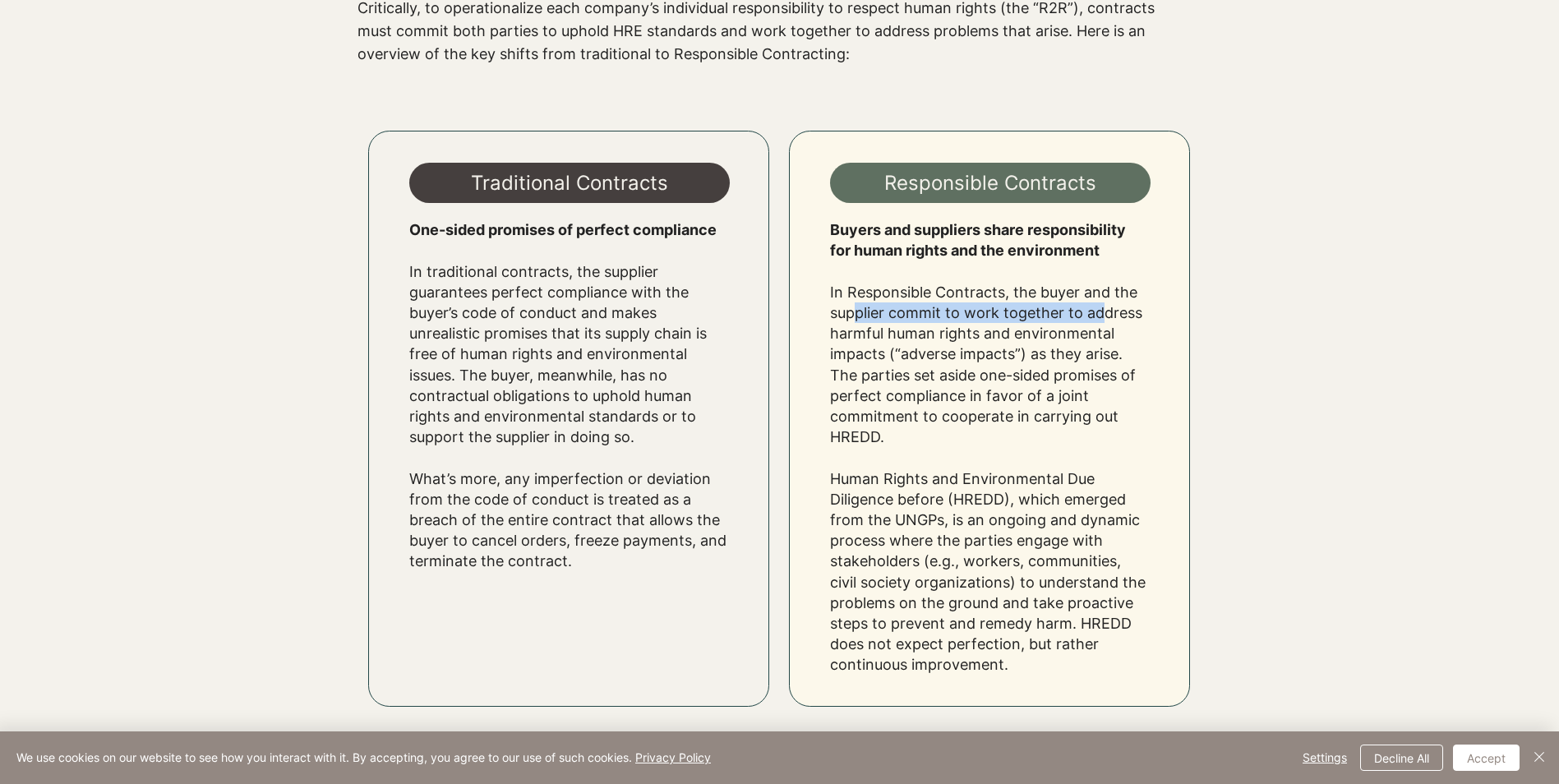
drag, startPoint x: 853, startPoint y: 323, endPoint x: 1100, endPoint y: 321, distance: 247.0
click at [1100, 321] on p "In Responsible Contracts, the buyer and the supplier commit to work together to…" at bounding box center [990, 479] width 321 height 394
click at [919, 340] on p "In Responsible Contracts, the buyer and the supplier commit to work together to…" at bounding box center [990, 479] width 321 height 394
drag, startPoint x: 871, startPoint y: 338, endPoint x: 1029, endPoint y: 335, distance: 158.0
click at [1029, 335] on p "In Responsible Contracts, the buyer and the supplier commit to work together to…" at bounding box center [990, 479] width 321 height 394
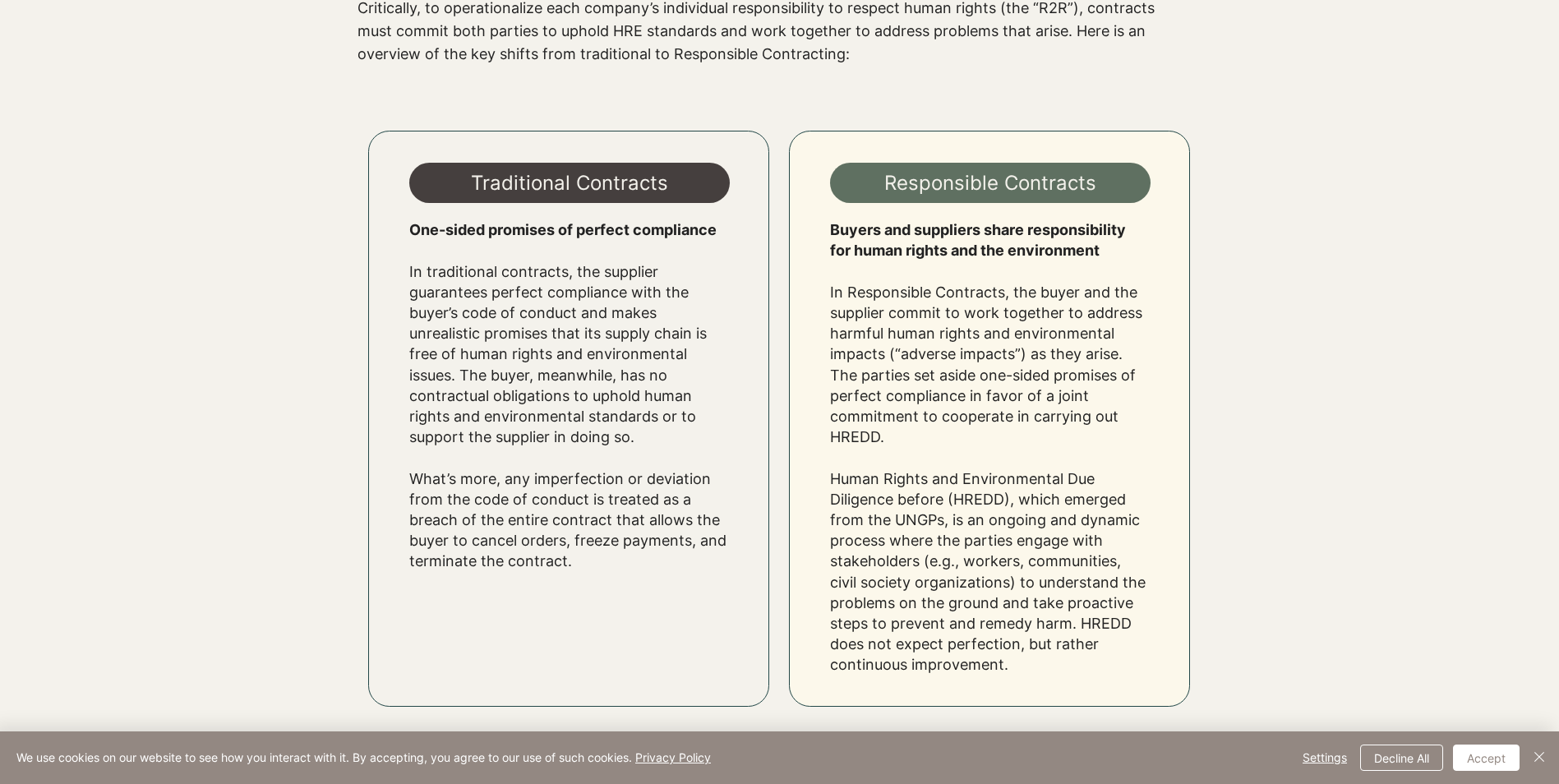
drag, startPoint x: 1029, startPoint y: 335, endPoint x: 852, endPoint y: 353, distance: 177.9
click at [852, 353] on p "In Responsible Contracts, the buyer and the supplier commit to work together to…" at bounding box center [990, 479] width 321 height 394
drag, startPoint x: 845, startPoint y: 354, endPoint x: 1030, endPoint y: 350, distance: 185.0
click at [1030, 350] on p "In Responsible Contracts, the buyer and the supplier commit to work together to…" at bounding box center [990, 479] width 321 height 394
drag, startPoint x: 1030, startPoint y: 350, endPoint x: 884, endPoint y: 377, distance: 148.5
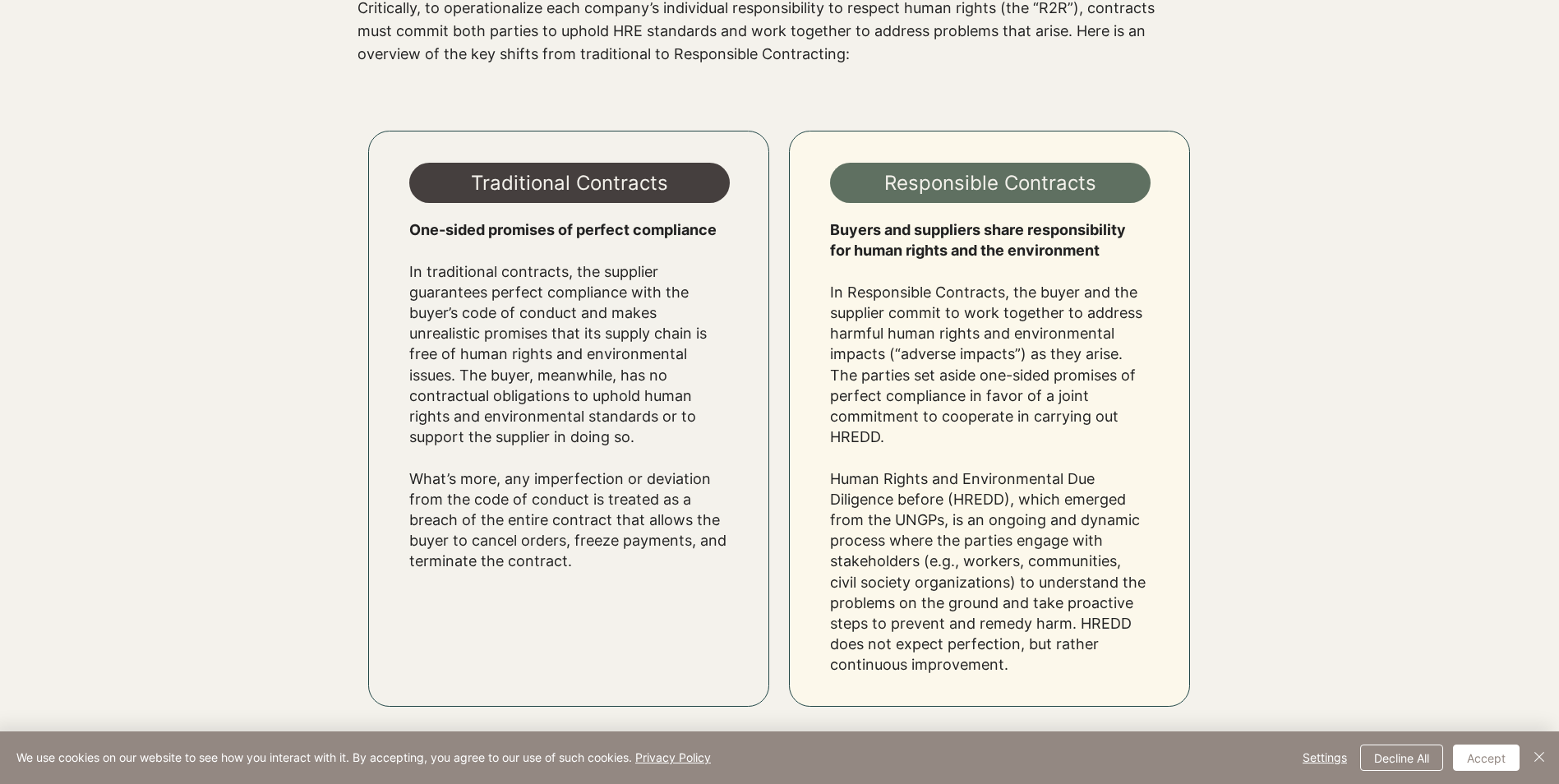
click at [885, 377] on p "In Responsible Contracts, the buyer and the supplier commit to work together to…" at bounding box center [990, 479] width 321 height 394
drag, startPoint x: 834, startPoint y: 379, endPoint x: 1095, endPoint y: 365, distance: 261.4
click at [1095, 365] on p "In Responsible Contracts, the buyer and the supplier commit to work together to…" at bounding box center [990, 479] width 321 height 394
drag, startPoint x: 1095, startPoint y: 365, endPoint x: 908, endPoint y: 386, distance: 188.2
click at [908, 386] on p "In Responsible Contracts, the buyer and the supplier commit to work together to…" at bounding box center [990, 479] width 321 height 394
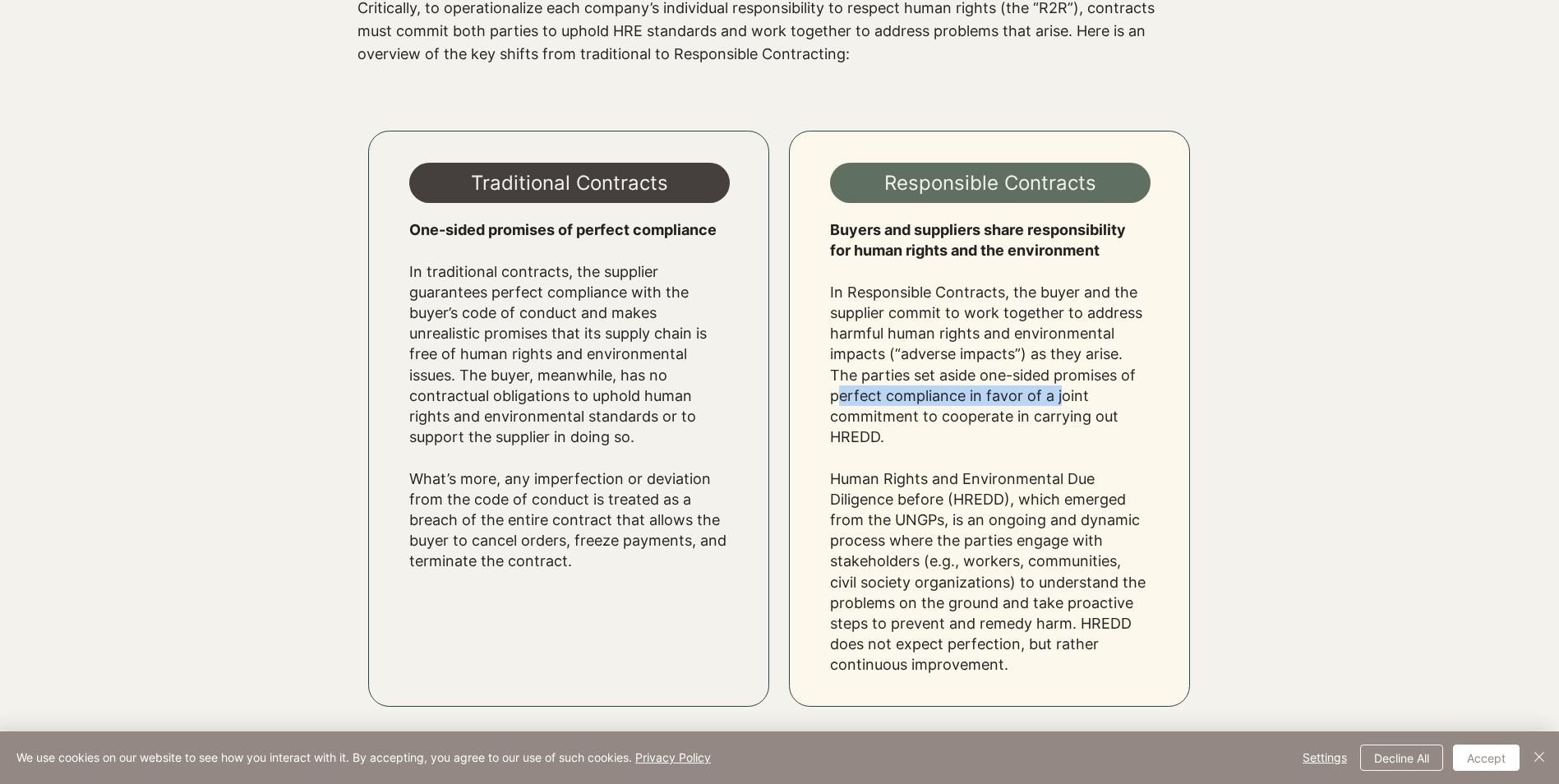
drag, startPoint x: 840, startPoint y: 401, endPoint x: 1060, endPoint y: 390, distance: 220.3
click at [1060, 390] on p "In Responsible Contracts, the buyer and the supplier commit to work together to…" at bounding box center [990, 479] width 321 height 394
drag, startPoint x: 836, startPoint y: 420, endPoint x: 1074, endPoint y: 415, distance: 238.1
click at [1074, 415] on p "In Responsible Contracts, the buyer and the supplier commit to work together to…" at bounding box center [990, 479] width 321 height 394
click at [862, 441] on p "In Responsible Contracts, the buyer and the supplier commit to work together to…" at bounding box center [990, 479] width 321 height 394
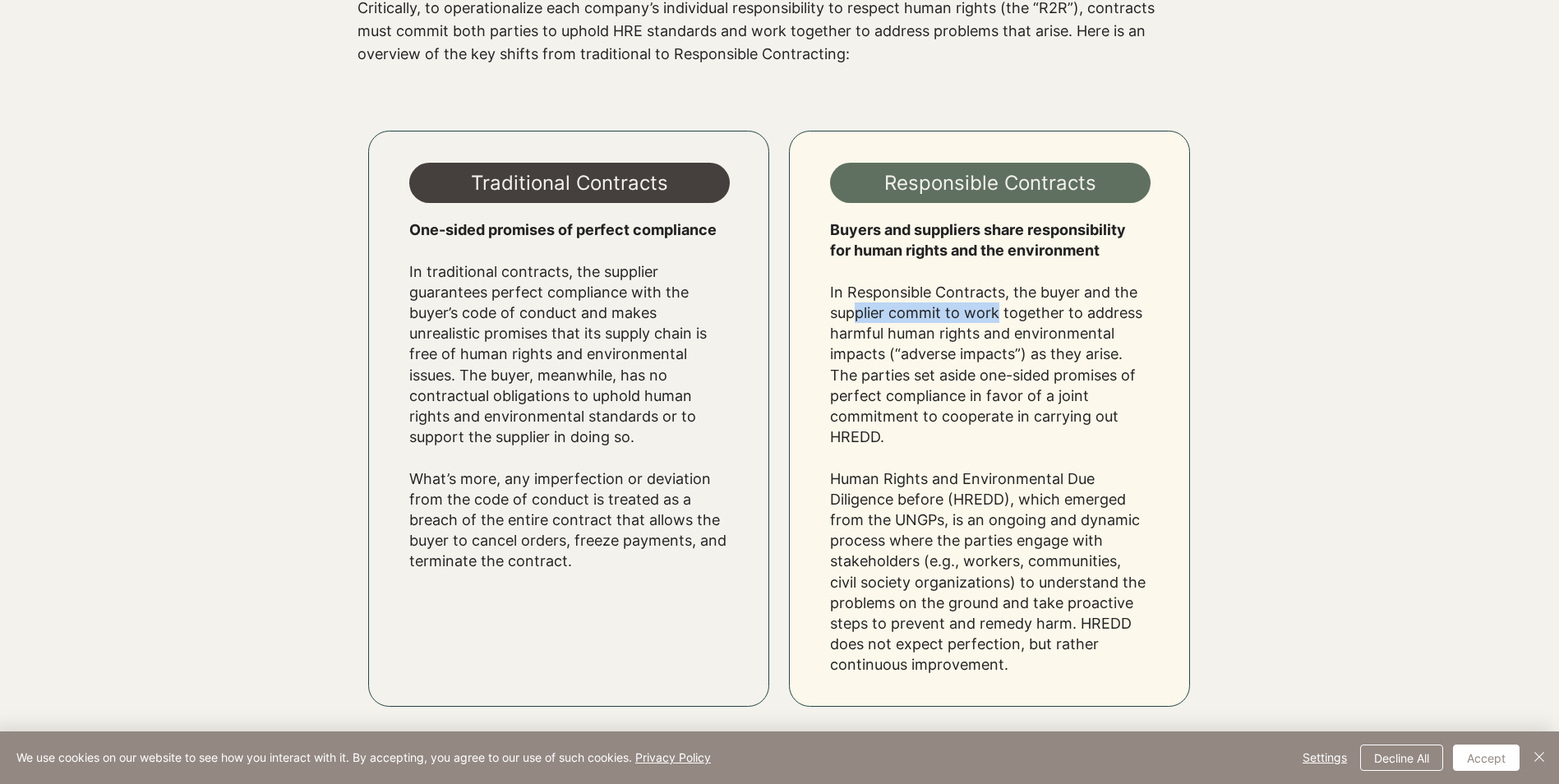
drag, startPoint x: 853, startPoint y: 317, endPoint x: 995, endPoint y: 313, distance: 142.1
click at [995, 313] on p "In Responsible Contracts, the buyer and the supplier commit to work together to…" at bounding box center [990, 479] width 321 height 394
drag, startPoint x: 862, startPoint y: 337, endPoint x: 1025, endPoint y: 330, distance: 163.2
click at [1025, 330] on p "In Responsible Contracts, the buyer and the supplier commit to work together to…" at bounding box center [990, 479] width 321 height 394
drag, startPoint x: 1025, startPoint y: 330, endPoint x: 1032, endPoint y: 351, distance: 22.1
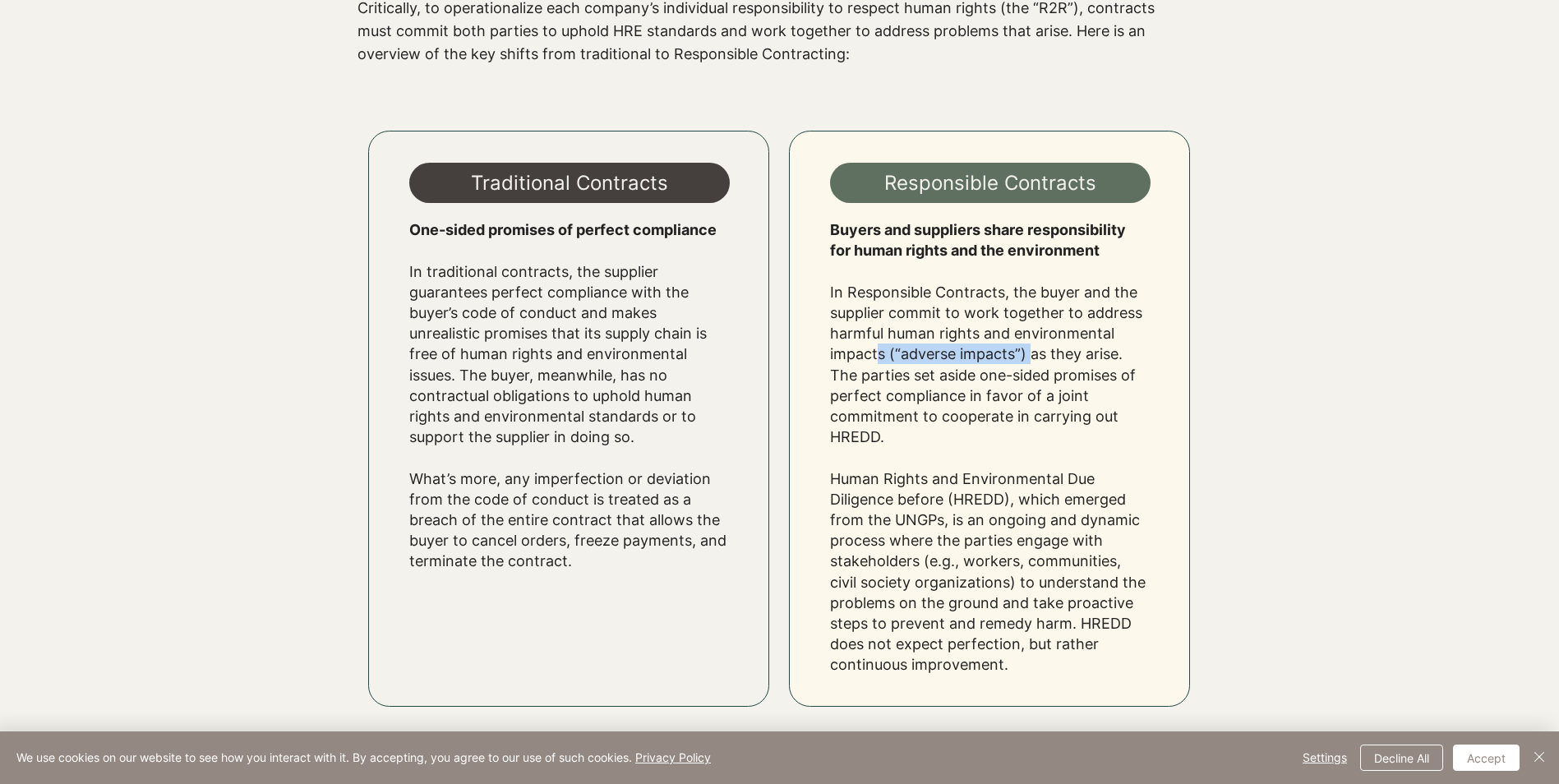
click at [1032, 351] on p "In Responsible Contracts, the buyer and the supplier commit to work together to…" at bounding box center [990, 479] width 321 height 394
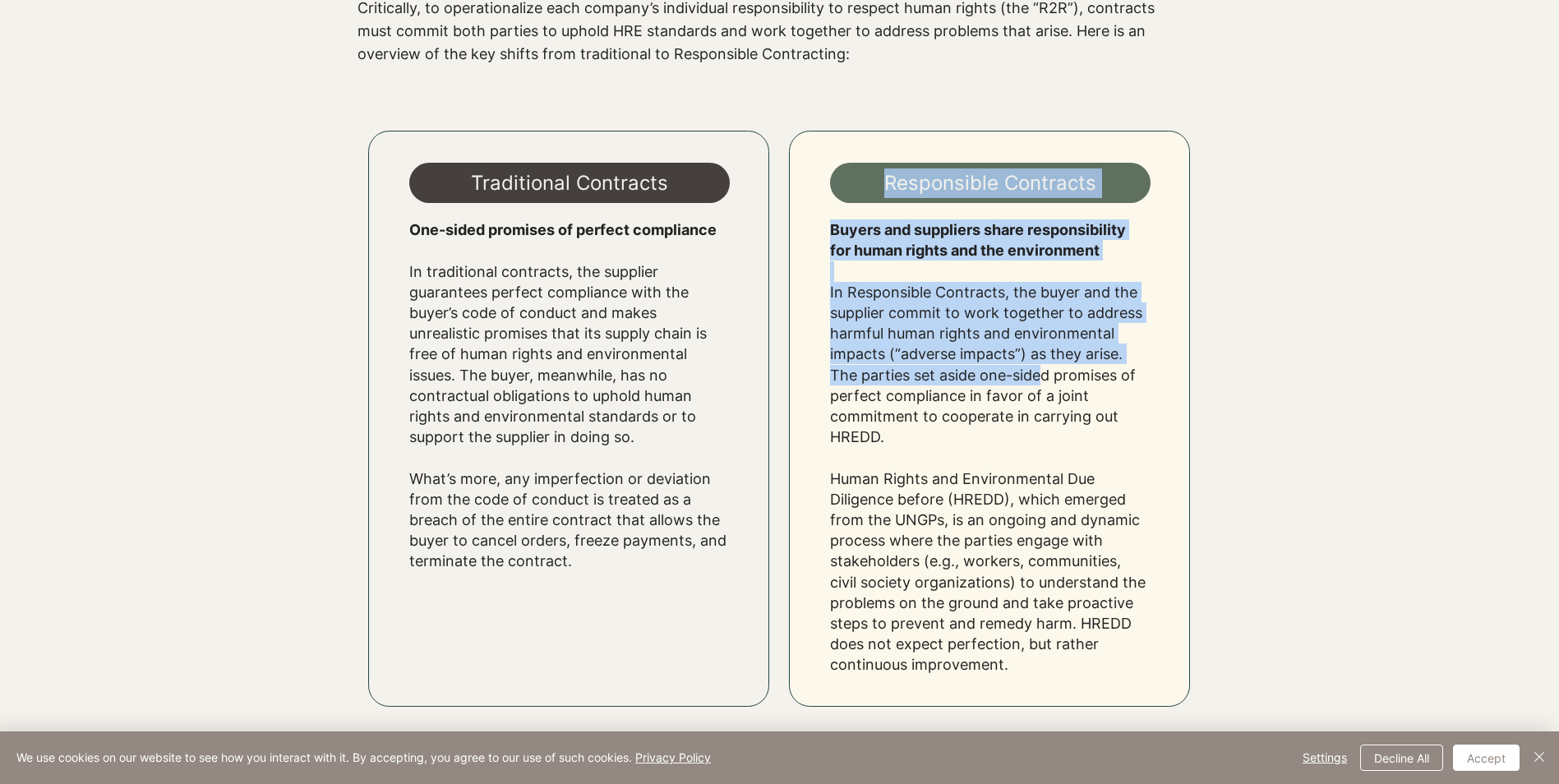
drag, startPoint x: 827, startPoint y: 382, endPoint x: 1041, endPoint y: 381, distance: 214.0
click at [1041, 381] on div "Responsible Contracts Buyers and suppliers share responsibility for human right…" at bounding box center [989, 418] width 401 height 576
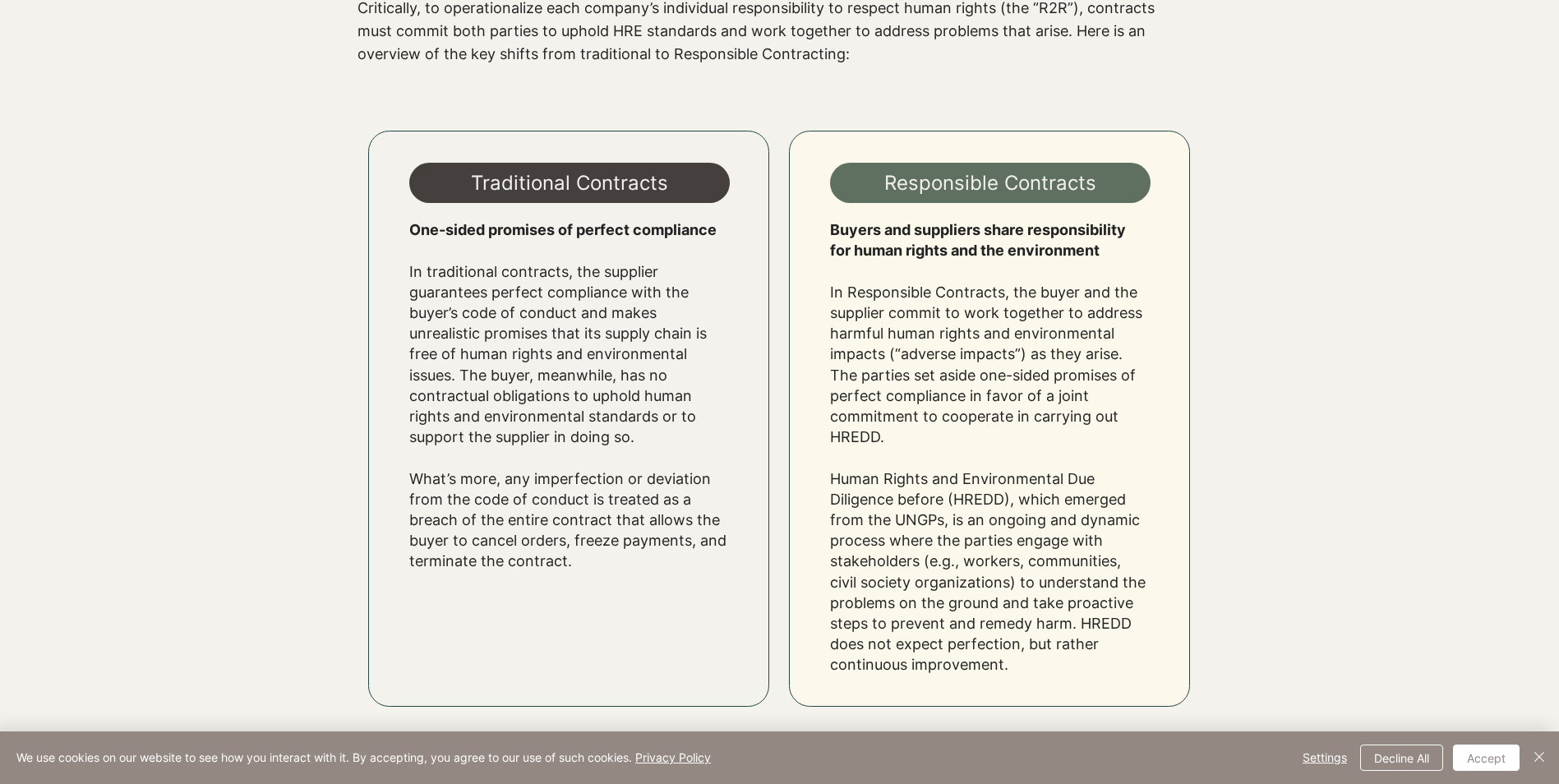
drag, startPoint x: 1041, startPoint y: 381, endPoint x: 1011, endPoint y: 389, distance: 31.0
click at [1011, 389] on p "In Responsible Contracts, the buyer and the supplier commit to work together to…" at bounding box center [990, 479] width 321 height 394
drag, startPoint x: 881, startPoint y: 317, endPoint x: 1031, endPoint y: 317, distance: 150.0
click at [1031, 317] on p "In Responsible Contracts, the buyer and the supplier commit to work together to…" at bounding box center [990, 479] width 321 height 394
drag, startPoint x: 1031, startPoint y: 317, endPoint x: 1009, endPoint y: 341, distance: 32.6
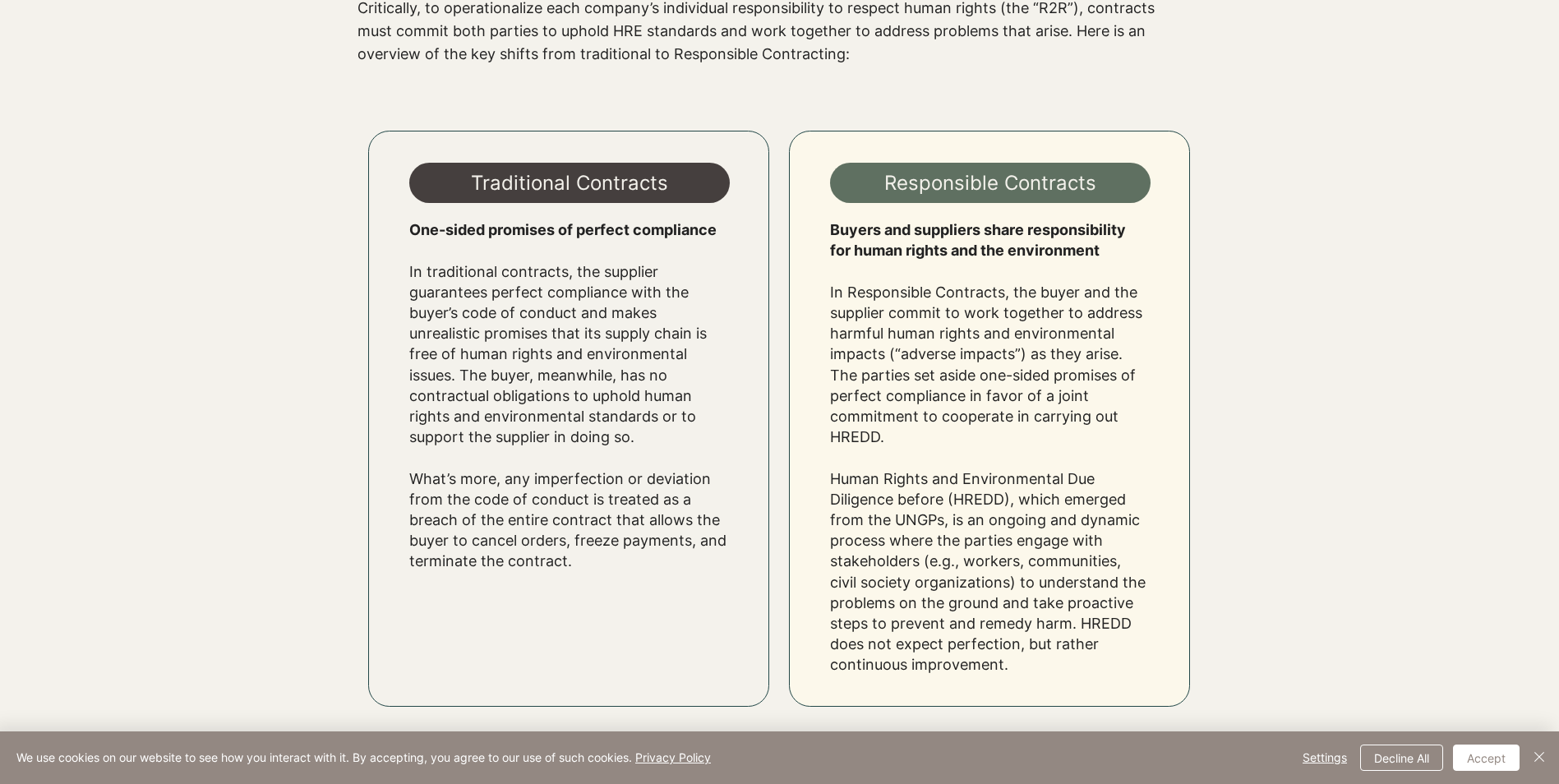
click at [1009, 341] on p "In Responsible Contracts, the buyer and the supplier commit to work together to…" at bounding box center [990, 479] width 321 height 394
drag, startPoint x: 925, startPoint y: 339, endPoint x: 1015, endPoint y: 339, distance: 90.0
click at [1015, 339] on p "In Responsible Contracts, the buyer and the supplier commit to work together to…" at bounding box center [990, 479] width 321 height 394
drag, startPoint x: 888, startPoint y: 359, endPoint x: 1023, endPoint y: 359, distance: 135.0
click at [1023, 359] on p "In Responsible Contracts, the buyer and the supplier commit to work together to…" at bounding box center [990, 479] width 321 height 394
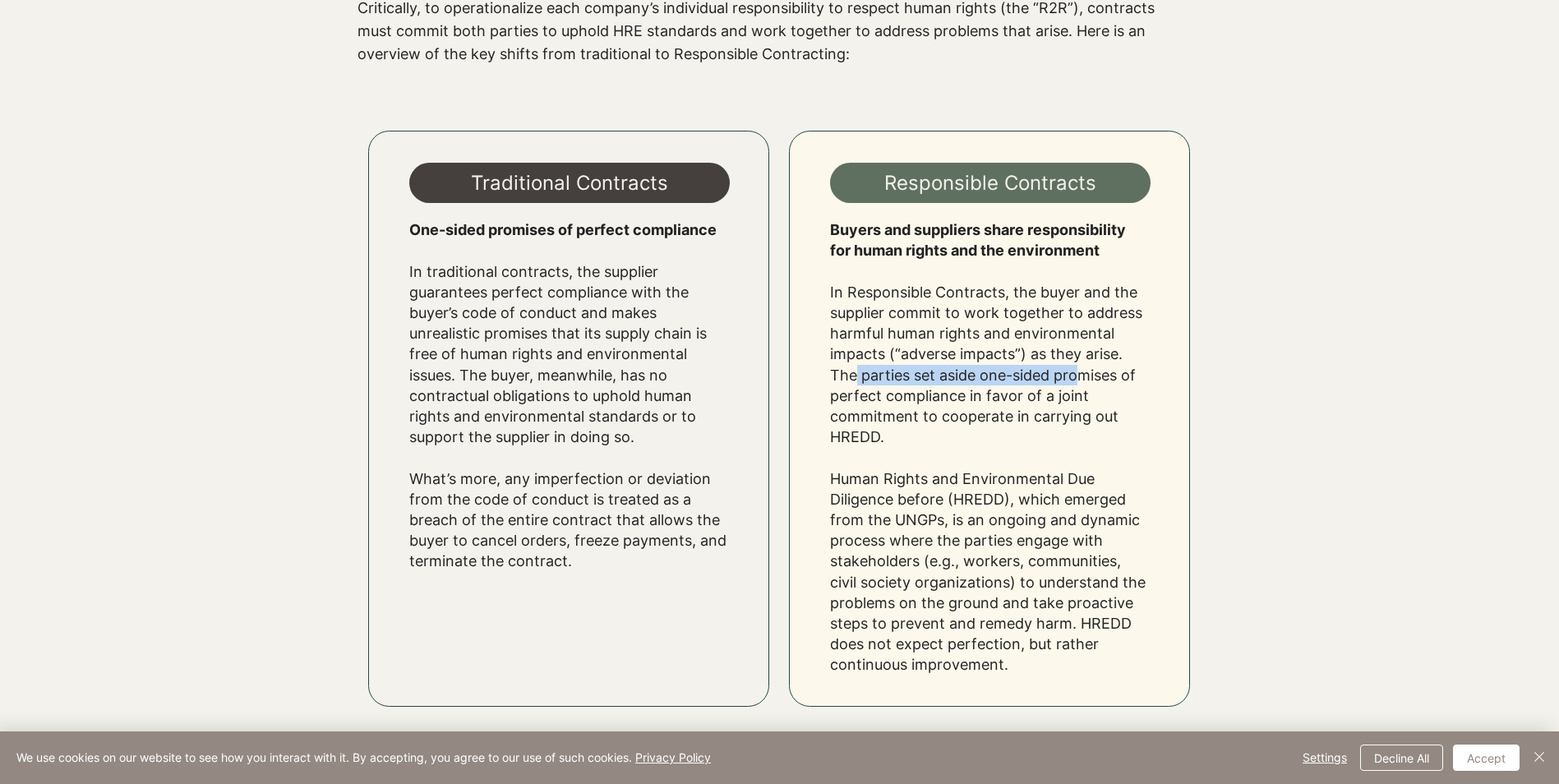
drag, startPoint x: 855, startPoint y: 382, endPoint x: 1078, endPoint y: 379, distance: 223.0
click at [1078, 379] on p "In Responsible Contracts, the buyer and the supplier commit to work together to…" at bounding box center [990, 479] width 321 height 394
drag, startPoint x: 845, startPoint y: 402, endPoint x: 1040, endPoint y: 401, distance: 195.0
click at [1040, 401] on p "In Responsible Contracts, the buyer and the supplier commit to work together to…" at bounding box center [990, 479] width 321 height 394
drag, startPoint x: 858, startPoint y: 413, endPoint x: 1028, endPoint y: 413, distance: 170.0
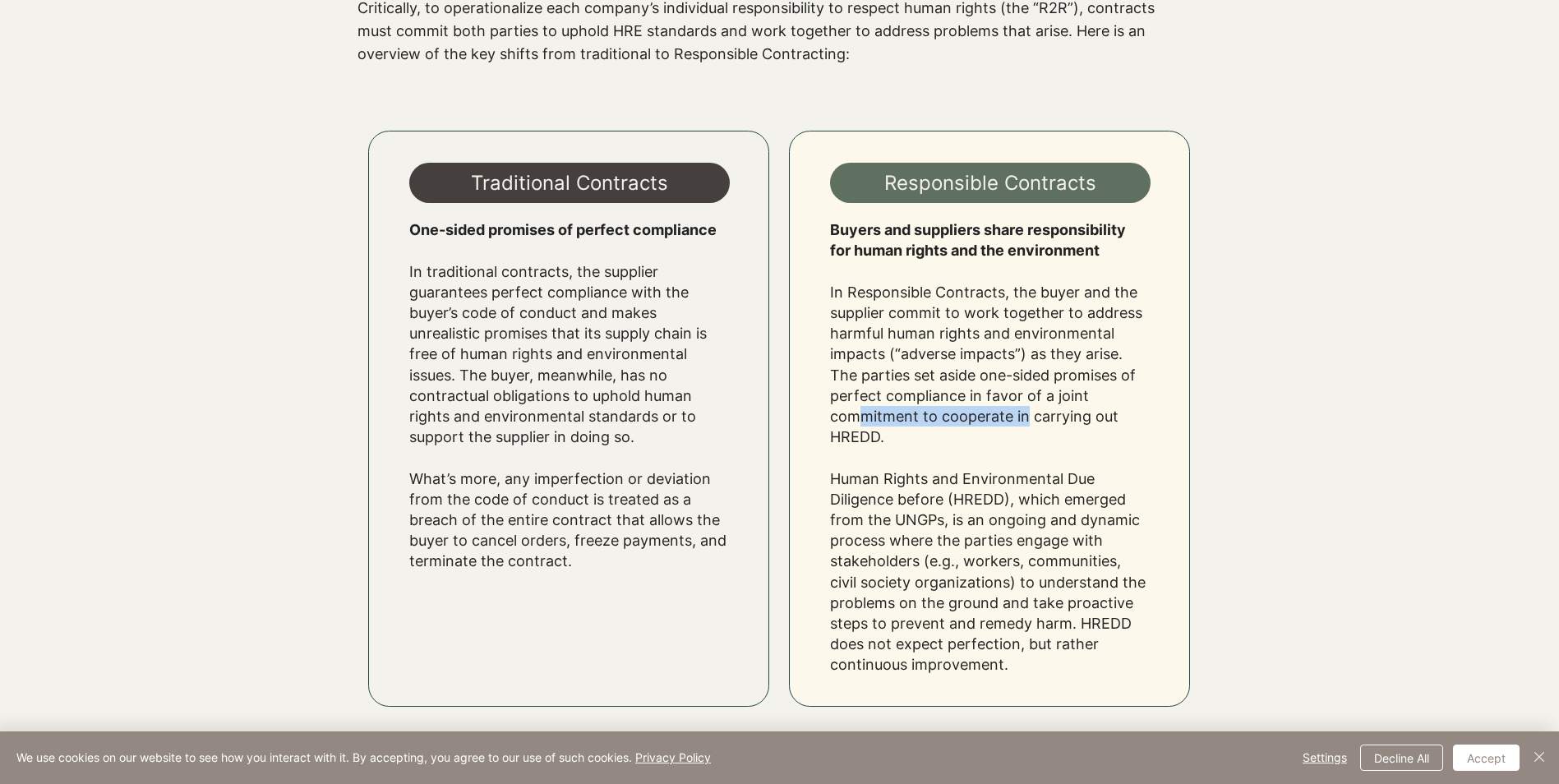
click at [1028, 413] on p "In Responsible Contracts, the buyer and the supplier commit to work together to…" at bounding box center [990, 479] width 321 height 394
drag, startPoint x: 1028, startPoint y: 413, endPoint x: 890, endPoint y: 432, distance: 139.3
click at [890, 432] on p "In Responsible Contracts, the buyer and the supplier commit to work together to…" at bounding box center [990, 479] width 321 height 394
drag, startPoint x: 853, startPoint y: 484, endPoint x: 1040, endPoint y: 477, distance: 187.1
click at [1040, 477] on p "In Responsible Contracts, the buyer and the supplier commit to work together to…" at bounding box center [990, 479] width 321 height 394
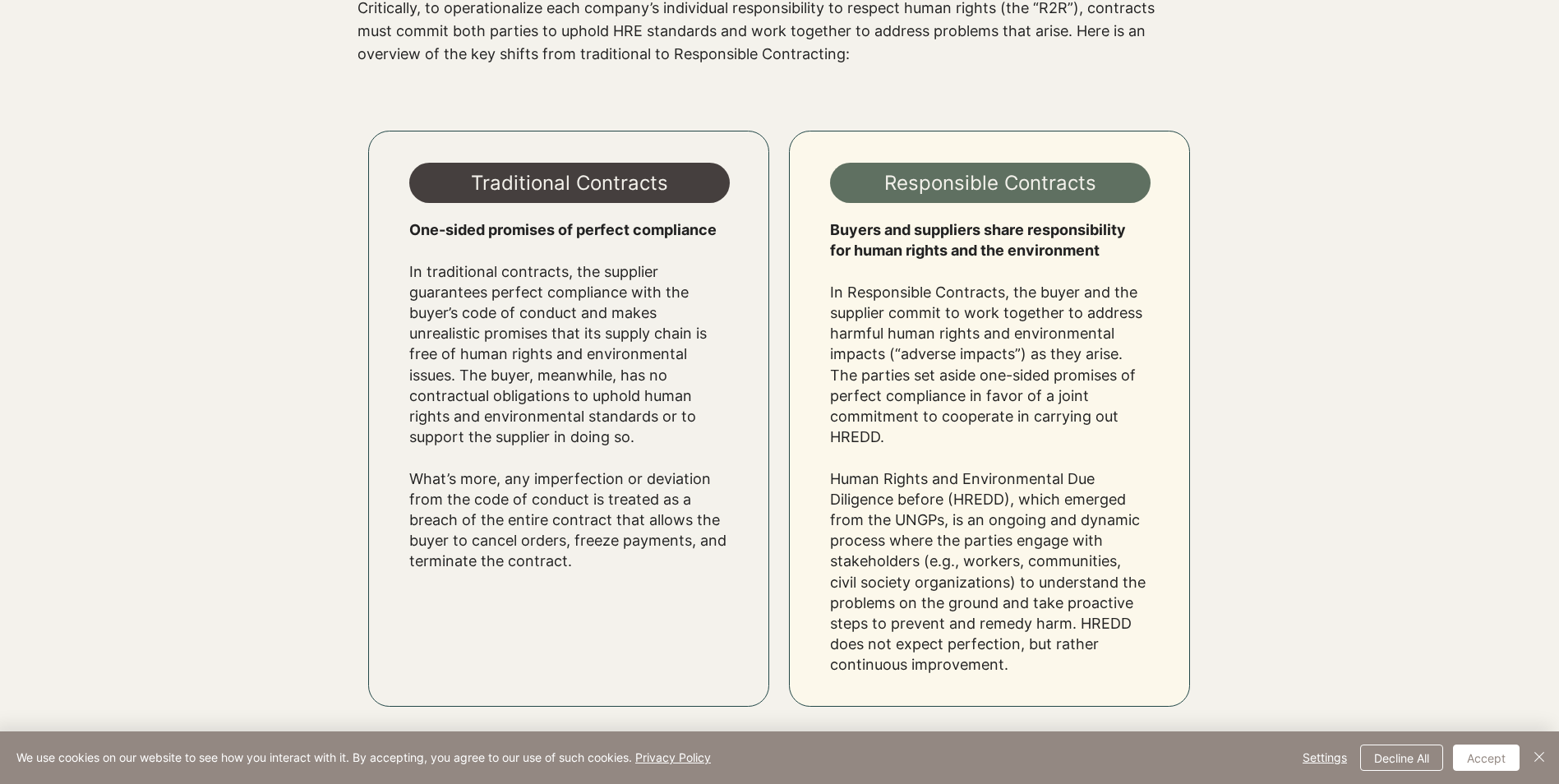
drag, startPoint x: 1040, startPoint y: 477, endPoint x: 878, endPoint y: 502, distance: 163.9
click at [878, 501] on p "In Responsible Contracts, the buyer and the supplier commit to work together to…" at bounding box center [990, 479] width 321 height 394
drag, startPoint x: 858, startPoint y: 521, endPoint x: 1108, endPoint y: 513, distance: 250.1
click at [1108, 513] on p "In Responsible Contracts, the buyer and the supplier commit to work together to…" at bounding box center [990, 479] width 321 height 394
drag, startPoint x: 864, startPoint y: 550, endPoint x: 1050, endPoint y: 539, distance: 186.3
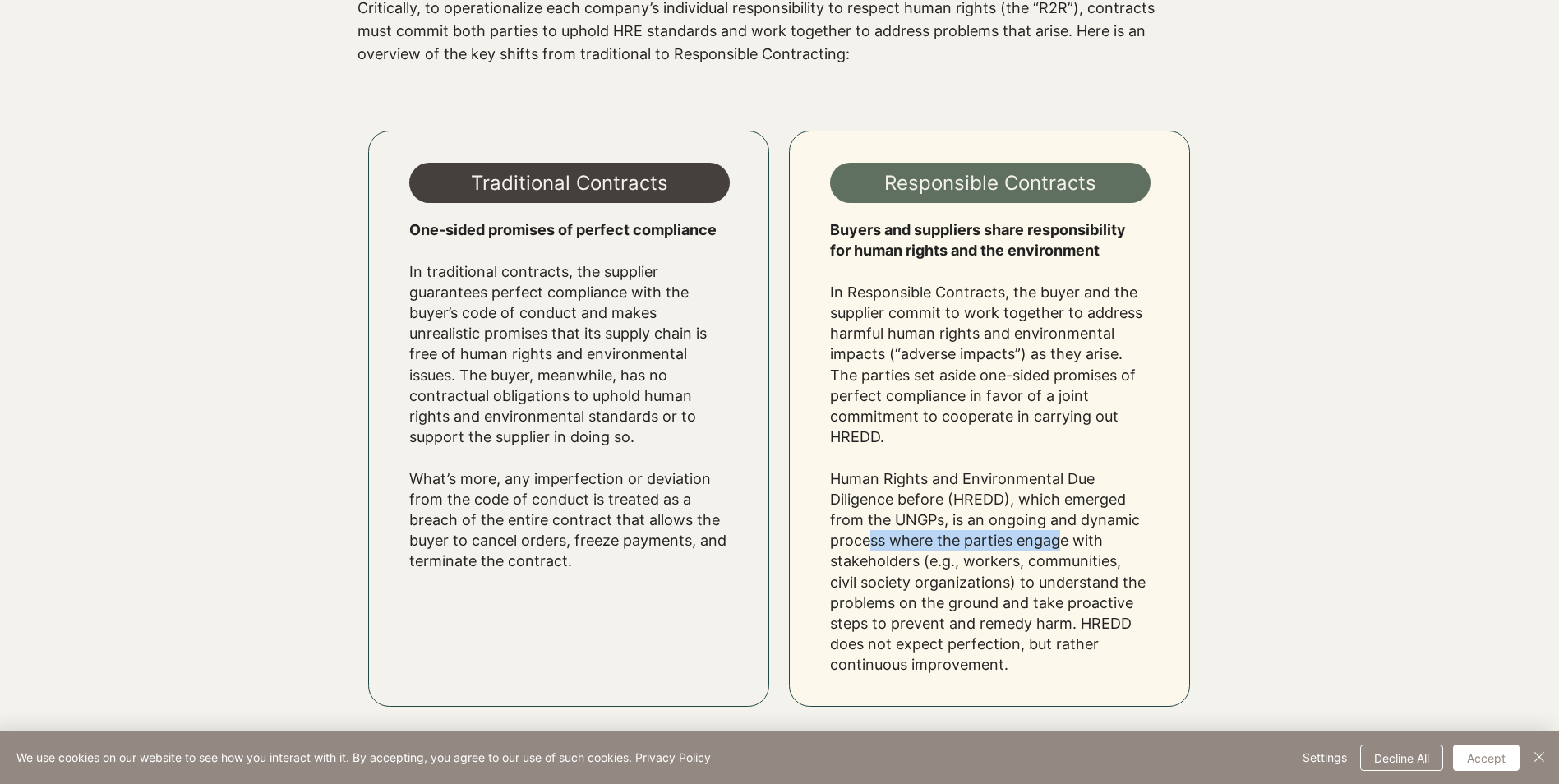
click at [1050, 539] on p "In Responsible Contracts, the buyer and the supplier commit to work together to…" at bounding box center [990, 479] width 321 height 394
drag, startPoint x: 865, startPoint y: 567, endPoint x: 1096, endPoint y: 567, distance: 231.0
click at [1096, 567] on p "In Responsible Contracts, the buyer and the supplier commit to work together to…" at bounding box center [990, 479] width 321 height 394
drag, startPoint x: 887, startPoint y: 587, endPoint x: 1064, endPoint y: 584, distance: 177.0
click at [1064, 584] on p "In Responsible Contracts, the buyer and the supplier commit to work together to…" at bounding box center [990, 479] width 321 height 394
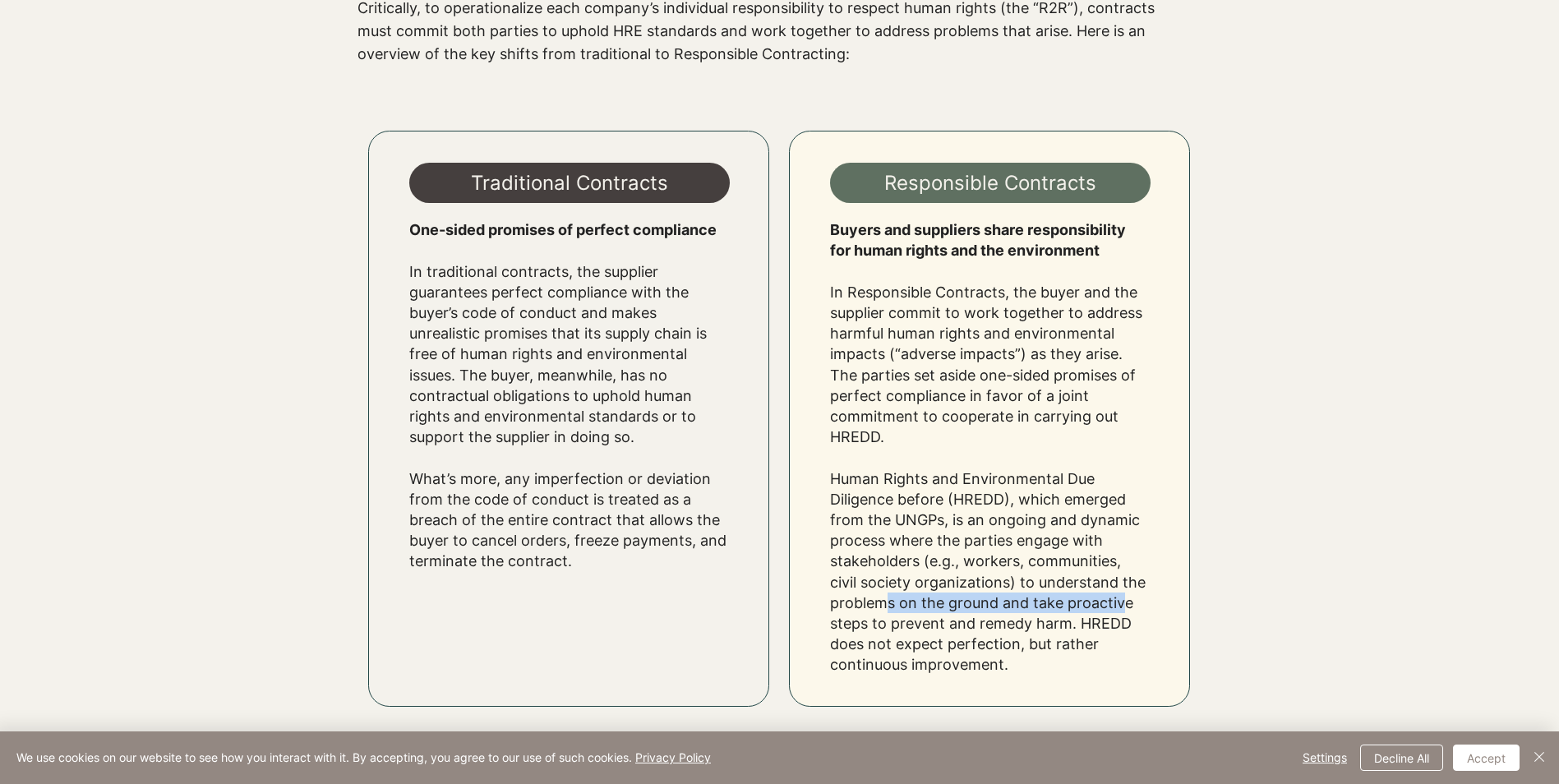
drag, startPoint x: 875, startPoint y: 606, endPoint x: 1118, endPoint y: 604, distance: 243.0
click at [1118, 604] on p "In Responsible Contracts, the buyer and the supplier commit to work together to…" at bounding box center [990, 479] width 321 height 394
drag, startPoint x: 852, startPoint y: 625, endPoint x: 1102, endPoint y: 617, distance: 250.1
click at [1102, 617] on p "In Responsible Contracts, the buyer and the supplier commit to work together to…" at bounding box center [990, 479] width 321 height 394
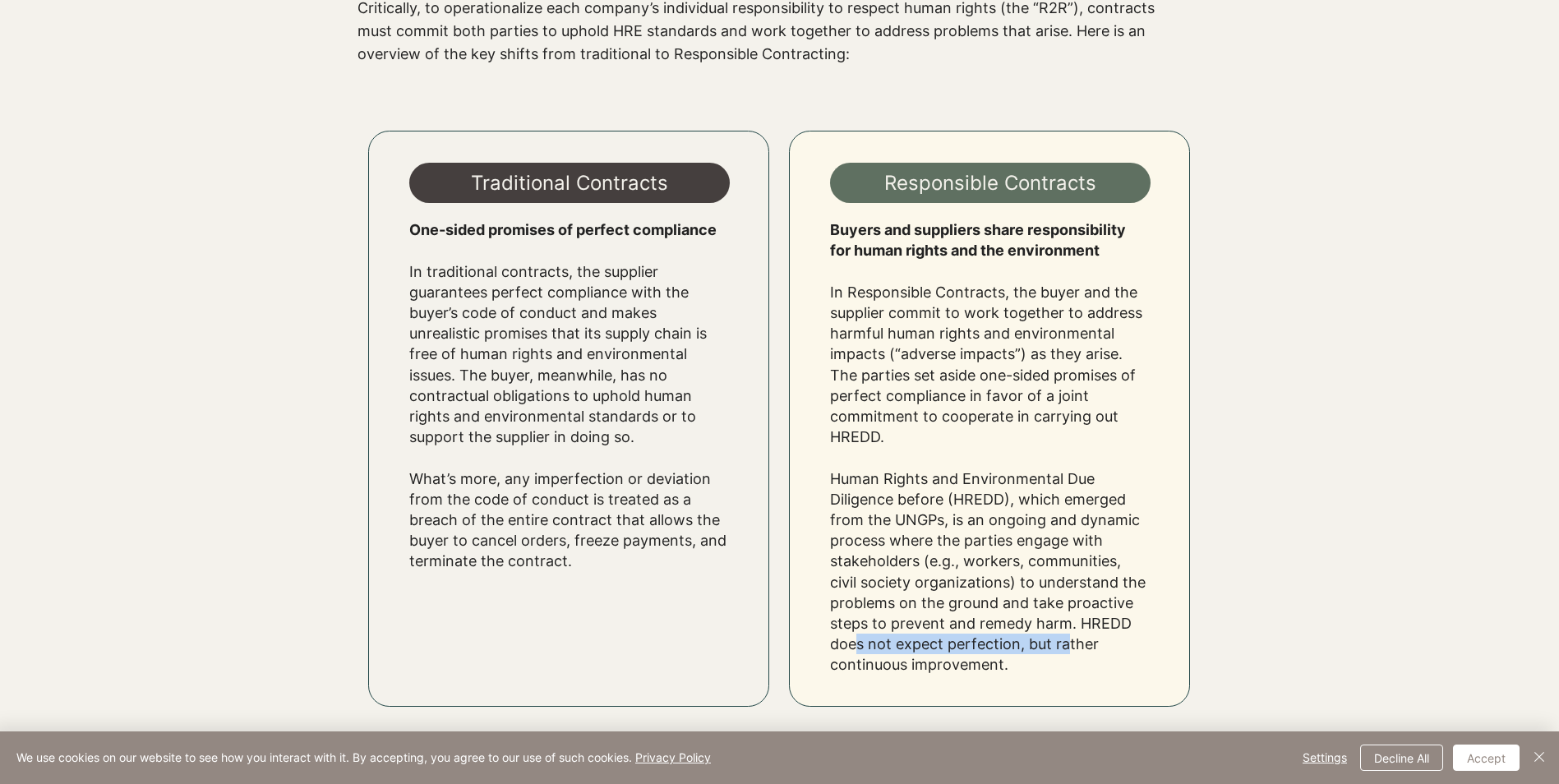
drag, startPoint x: 847, startPoint y: 647, endPoint x: 1063, endPoint y: 639, distance: 216.1
click at [1063, 639] on p "In Responsible Contracts, the buyer and the supplier commit to work together to…" at bounding box center [990, 479] width 321 height 394
drag, startPoint x: 873, startPoint y: 668, endPoint x: 973, endPoint y: 667, distance: 100.0
click at [973, 667] on p "In Responsible Contracts, the buyer and the supplier commit to work together to…" at bounding box center [990, 479] width 321 height 394
drag, startPoint x: 973, startPoint y: 667, endPoint x: 847, endPoint y: 522, distance: 192.1
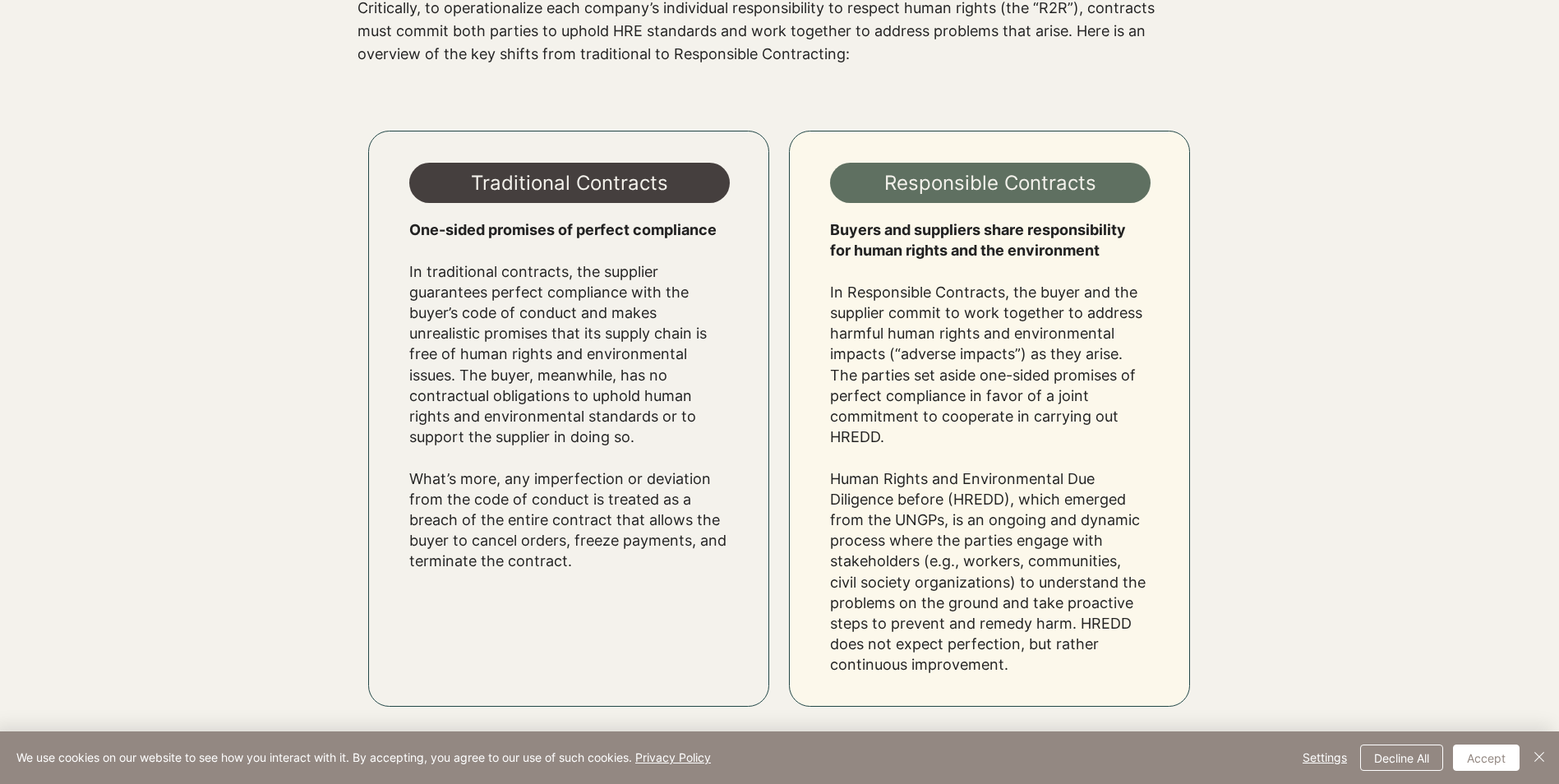
click at [847, 522] on p "In Responsible Contracts, the buyer and the supplier commit to work together to…" at bounding box center [990, 479] width 321 height 394
drag, startPoint x: 846, startPoint y: 522, endPoint x: 1087, endPoint y: 523, distance: 241.0
click at [1087, 523] on p "In Responsible Contracts, the buyer and the supplier commit to work together to…" at bounding box center [990, 479] width 321 height 394
drag, startPoint x: 854, startPoint y: 540, endPoint x: 1014, endPoint y: 540, distance: 160.0
click at [1014, 540] on p "In Responsible Contracts, the buyer and the supplier commit to work together to…" at bounding box center [990, 479] width 321 height 394
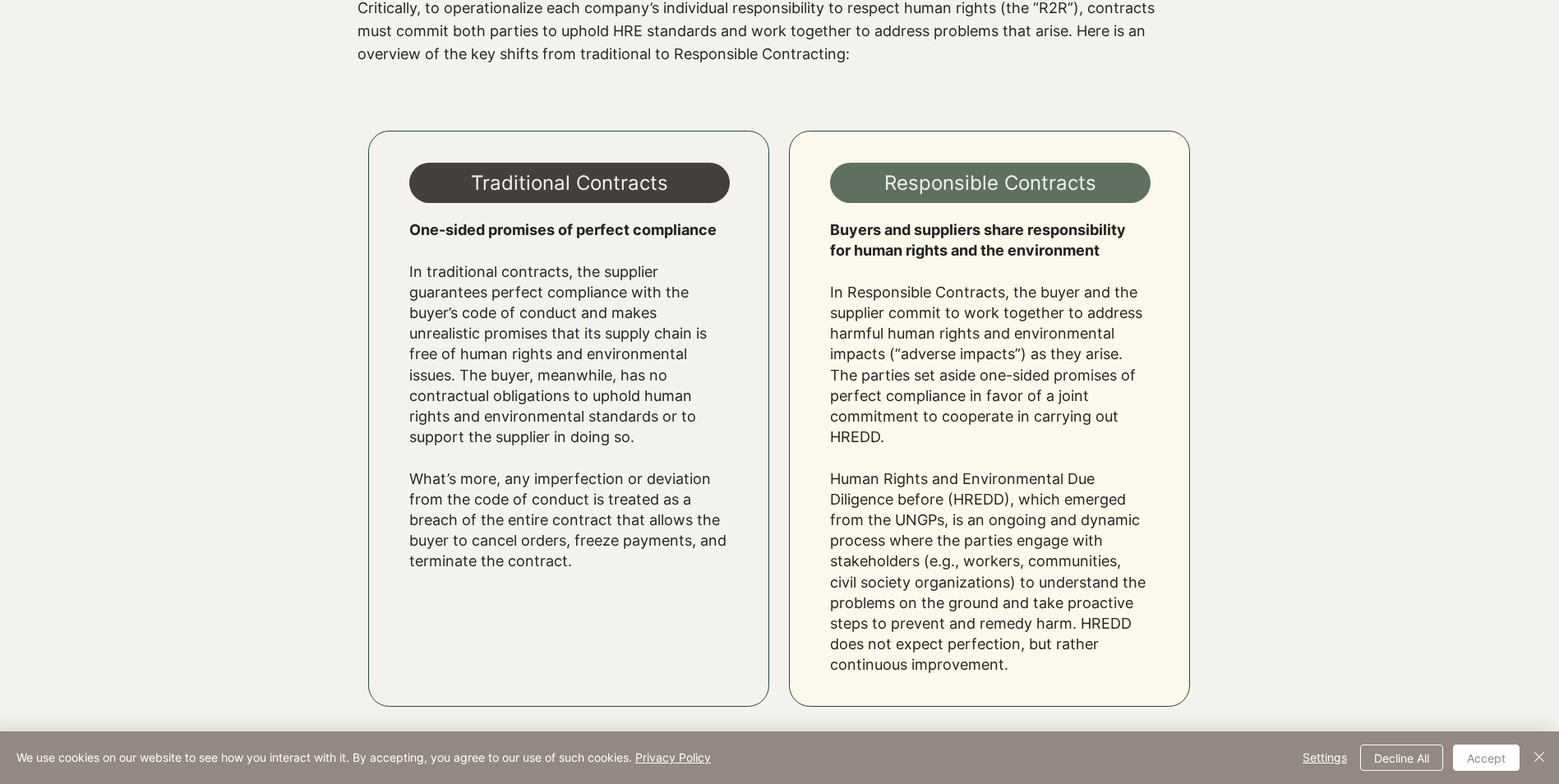
drag, startPoint x: 1014, startPoint y: 540, endPoint x: 939, endPoint y: 523, distance: 76.9
click at [939, 523] on p "In Responsible Contracts, the buyer and the supplier commit to work together to…" at bounding box center [990, 479] width 321 height 394
drag, startPoint x: 849, startPoint y: 522, endPoint x: 1100, endPoint y: 519, distance: 251.0
click at [1100, 519] on p "In Responsible Contracts, the buyer and the supplier commit to work together to…" at bounding box center [990, 479] width 321 height 394
drag, startPoint x: 852, startPoint y: 547, endPoint x: 1034, endPoint y: 539, distance: 182.2
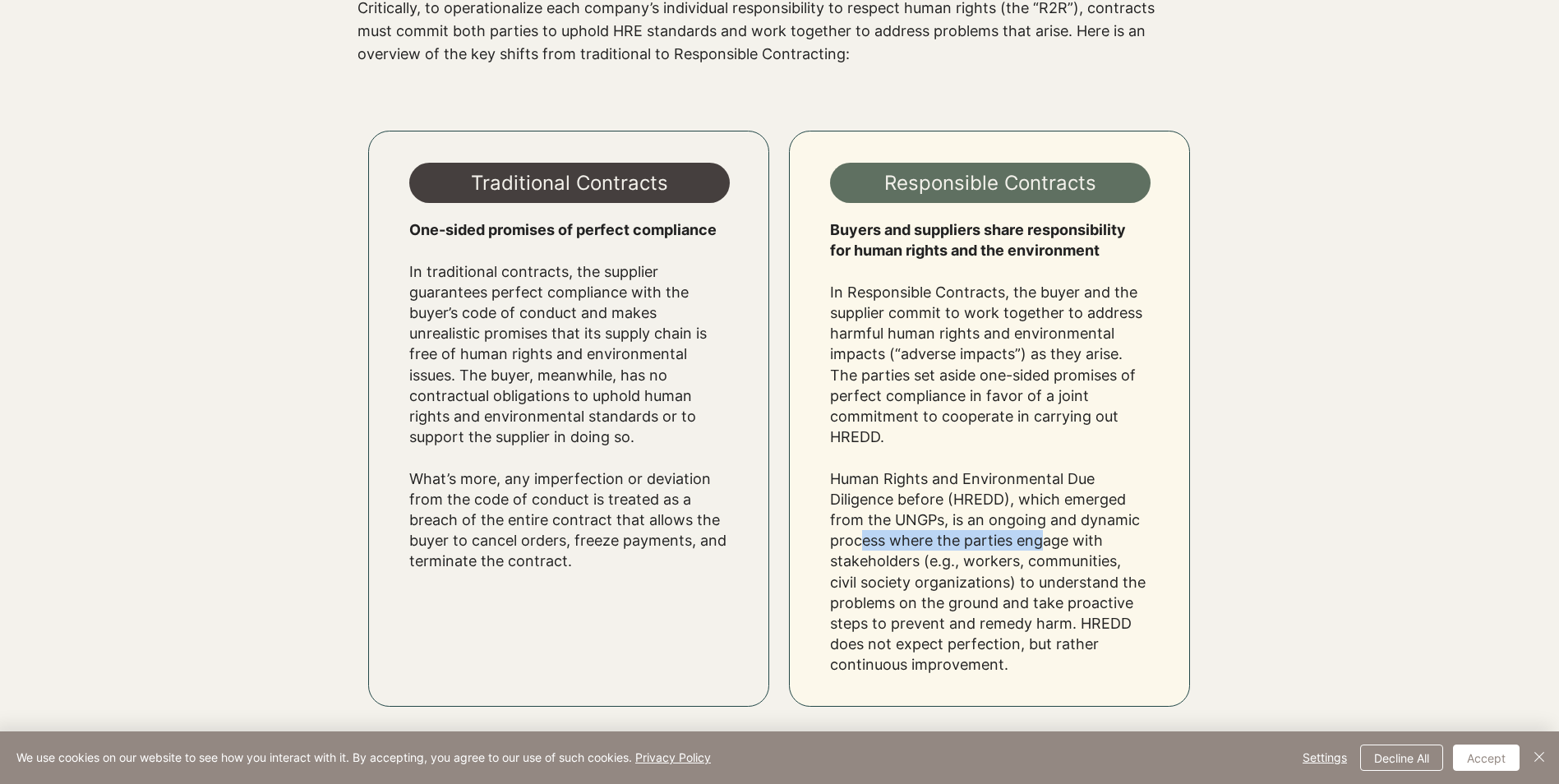
click at [1034, 539] on p "In Responsible Contracts, the buyer and the supplier commit to work together to…" at bounding box center [990, 479] width 321 height 394
drag, startPoint x: 840, startPoint y: 561, endPoint x: 1031, endPoint y: 667, distance: 218.4
click at [1031, 667] on p "In Responsible Contracts, the buyer and the supplier commit to work together to…" at bounding box center [990, 479] width 321 height 394
drag, startPoint x: 1031, startPoint y: 667, endPoint x: 1115, endPoint y: 415, distance: 265.6
click at [1115, 415] on p "In Responsible Contracts, the buyer and the supplier commit to work together to…" at bounding box center [990, 479] width 321 height 394
